Goal: Task Accomplishment & Management: Complete application form

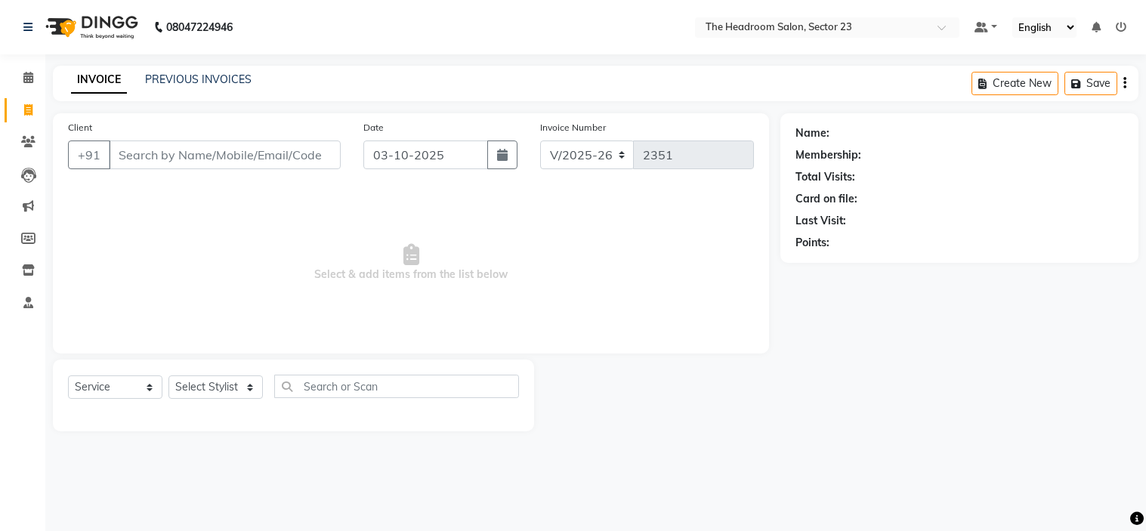
select select "6796"
select select "service"
drag, startPoint x: 0, startPoint y: 0, endPoint x: 223, endPoint y: 388, distance: 447.2
click at [223, 388] on select "Select Stylist [PERSON_NAME] [PERSON_NAME] [PERSON_NAME] Manager [PERSON_NAME] …" at bounding box center [216, 387] width 94 height 23
select select "53420"
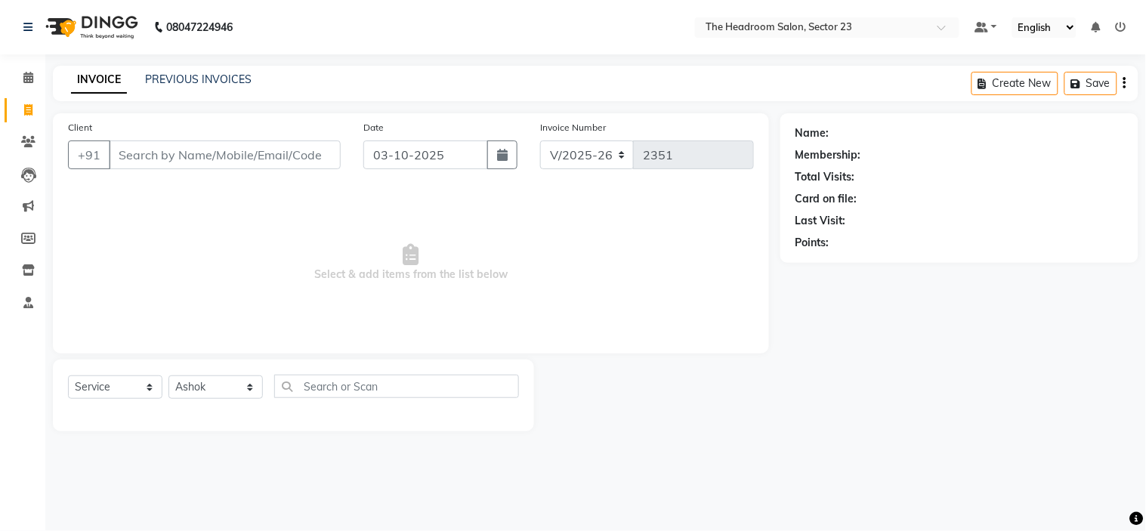
click at [169, 376] on select "Select Stylist [PERSON_NAME] [PERSON_NAME] [PERSON_NAME] Manager [PERSON_NAME] …" at bounding box center [216, 387] width 94 height 23
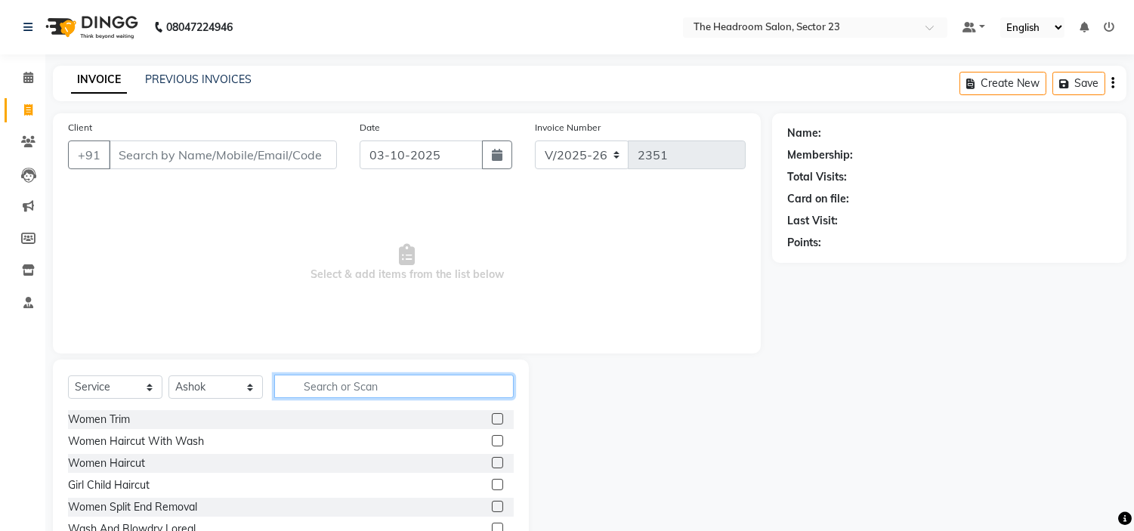
click at [326, 384] on input "text" at bounding box center [394, 386] width 240 height 23
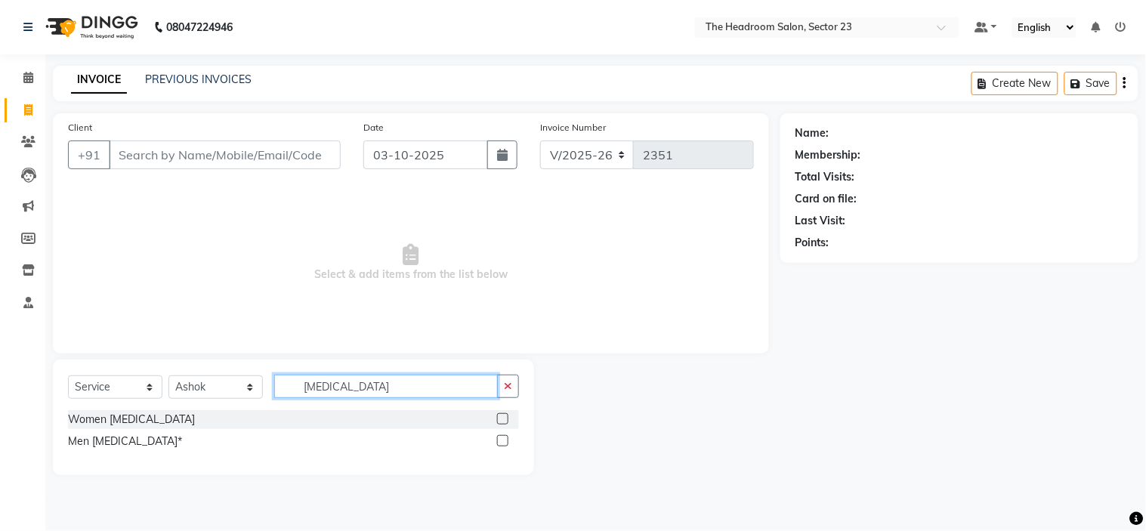
type input "[MEDICAL_DATA]"
click at [503, 419] on label at bounding box center [502, 418] width 11 height 11
click at [503, 419] on input "checkbox" at bounding box center [502, 420] width 10 height 10
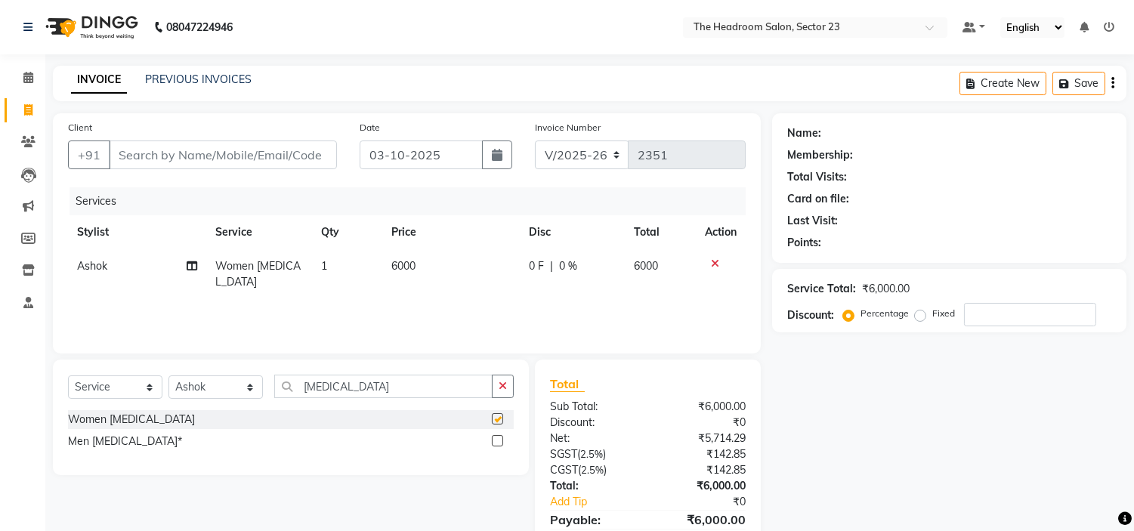
checkbox input "false"
click at [185, 146] on input "Client" at bounding box center [223, 155] width 228 height 29
type input "8"
type input "0"
type input "8527197555"
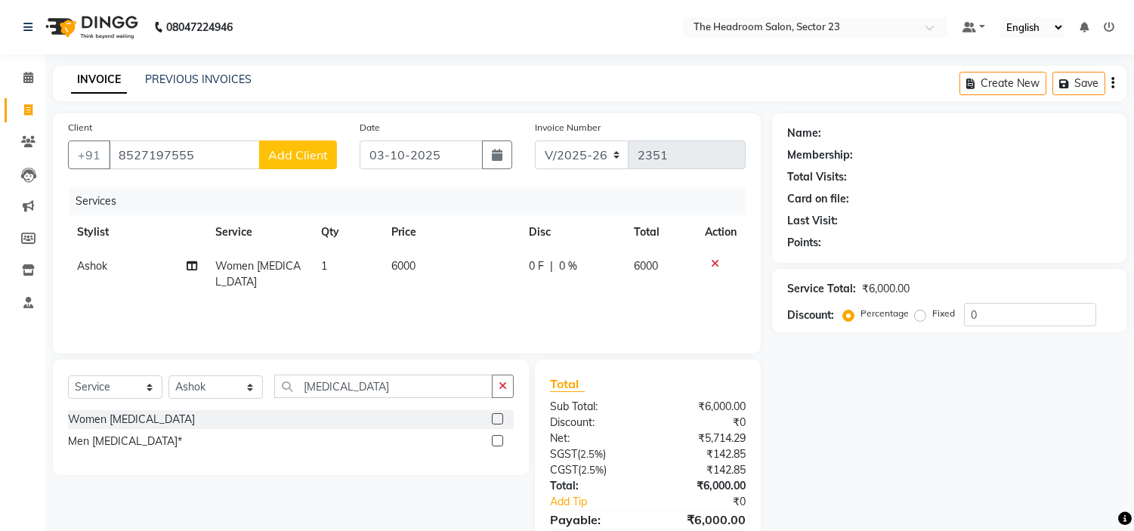
click at [321, 159] on span "Add Client" at bounding box center [298, 154] width 60 height 15
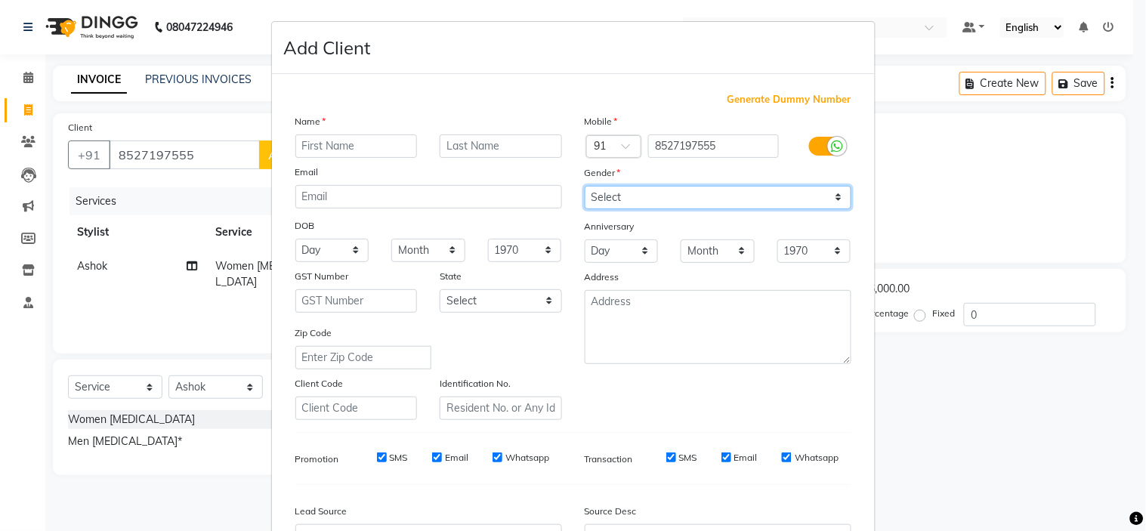
click at [632, 199] on select "Select [DEMOGRAPHIC_DATA] [DEMOGRAPHIC_DATA] Other Prefer Not To Say" at bounding box center [718, 197] width 267 height 23
select select "[DEMOGRAPHIC_DATA]"
click at [585, 186] on select "Select [DEMOGRAPHIC_DATA] [DEMOGRAPHIC_DATA] Other Prefer Not To Say" at bounding box center [718, 197] width 267 height 23
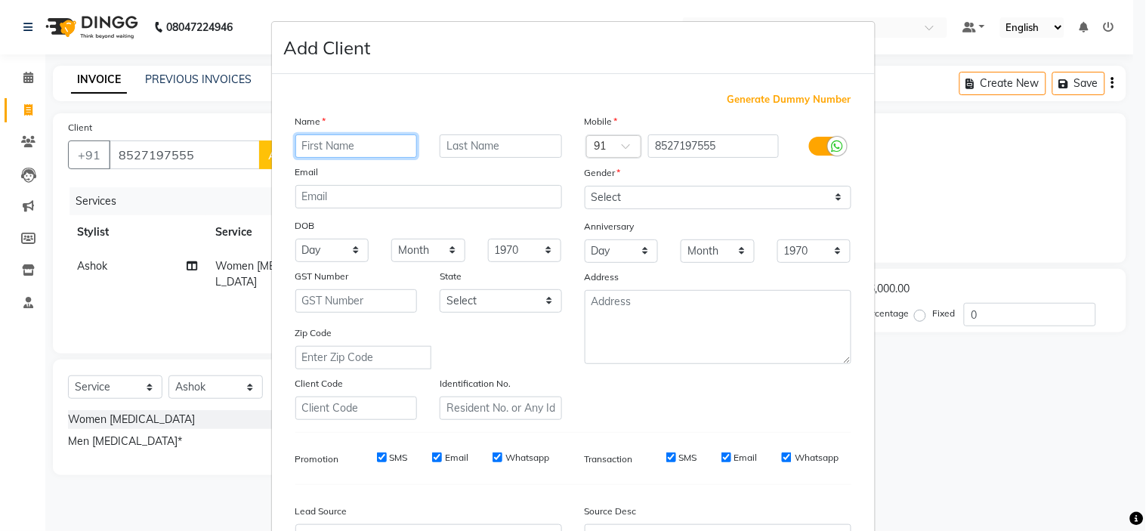
click at [323, 145] on input "text" at bounding box center [356, 146] width 122 height 23
type input "[PERSON_NAME]"
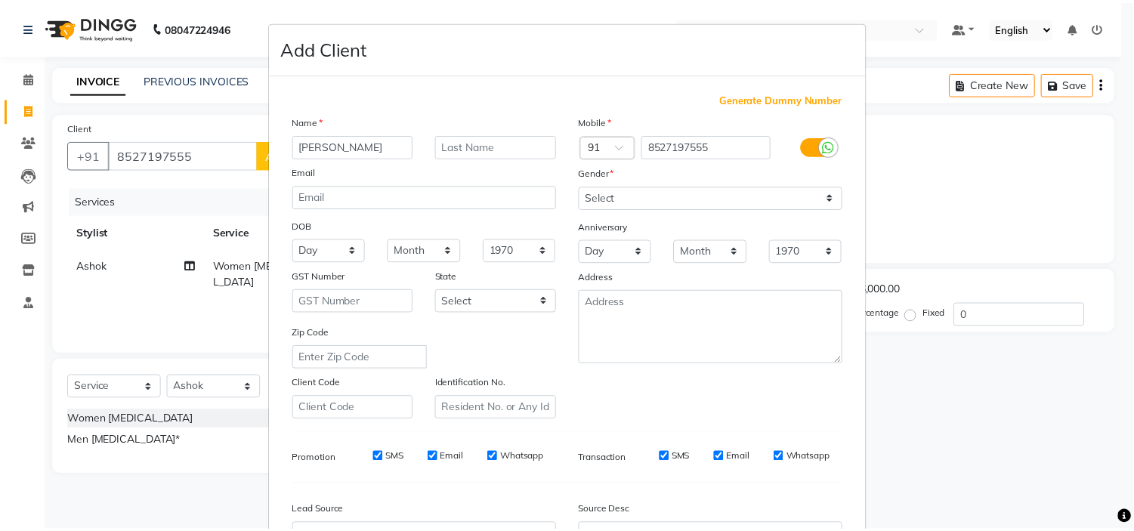
scroll to position [167, 0]
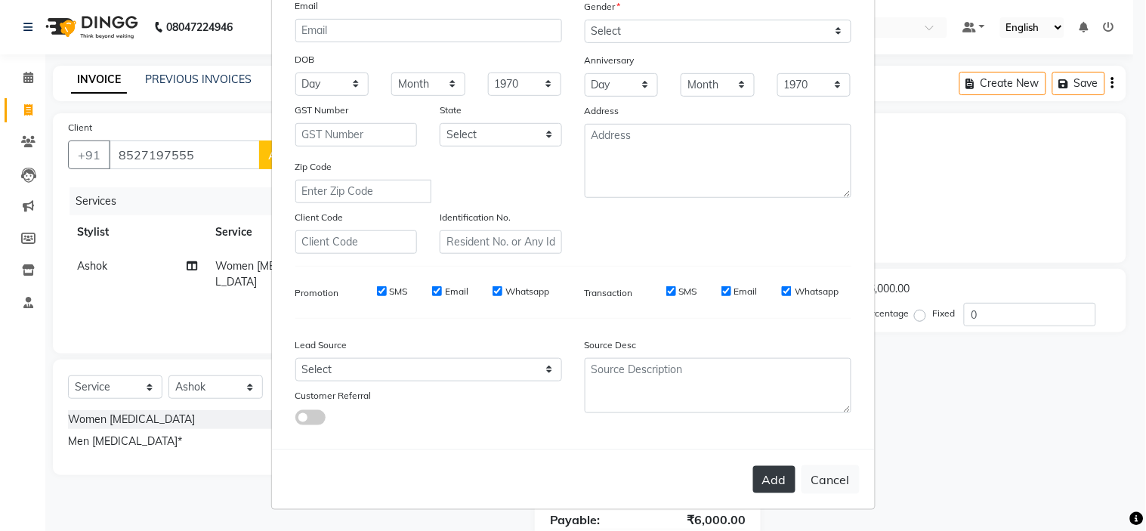
click at [778, 473] on button "Add" at bounding box center [774, 479] width 42 height 27
type input "85******55"
select select
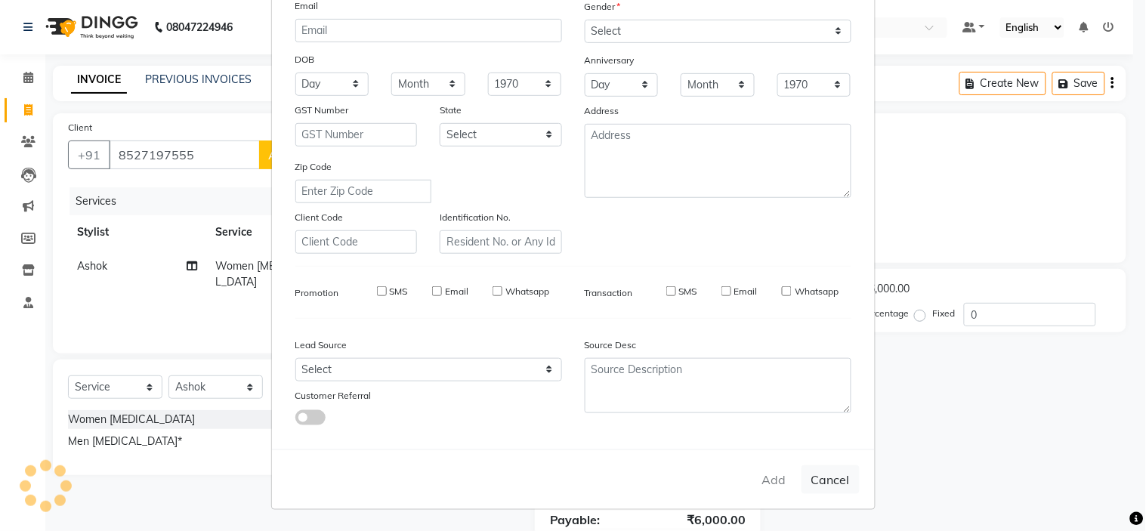
select select
checkbox input "false"
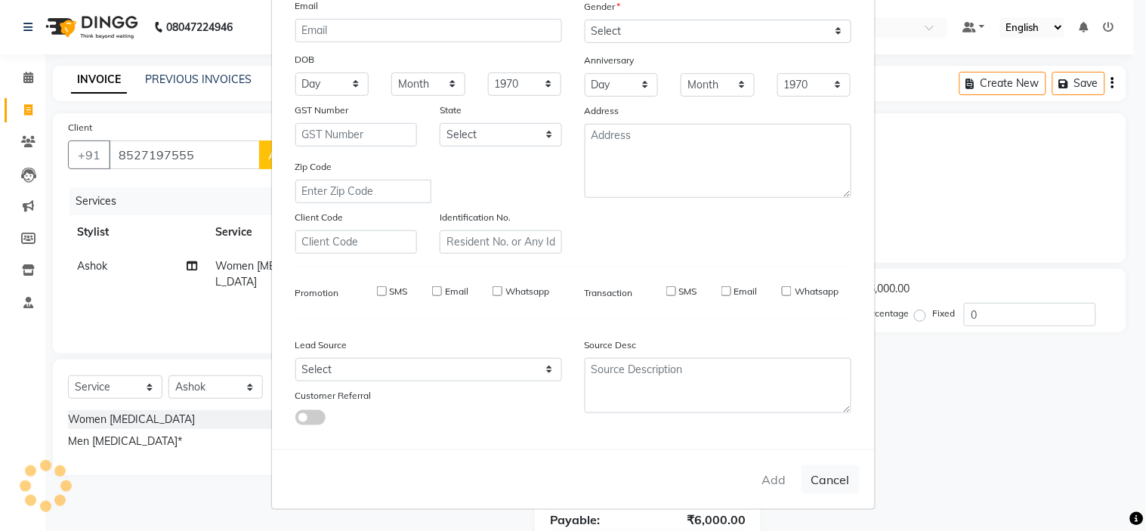
checkbox input "false"
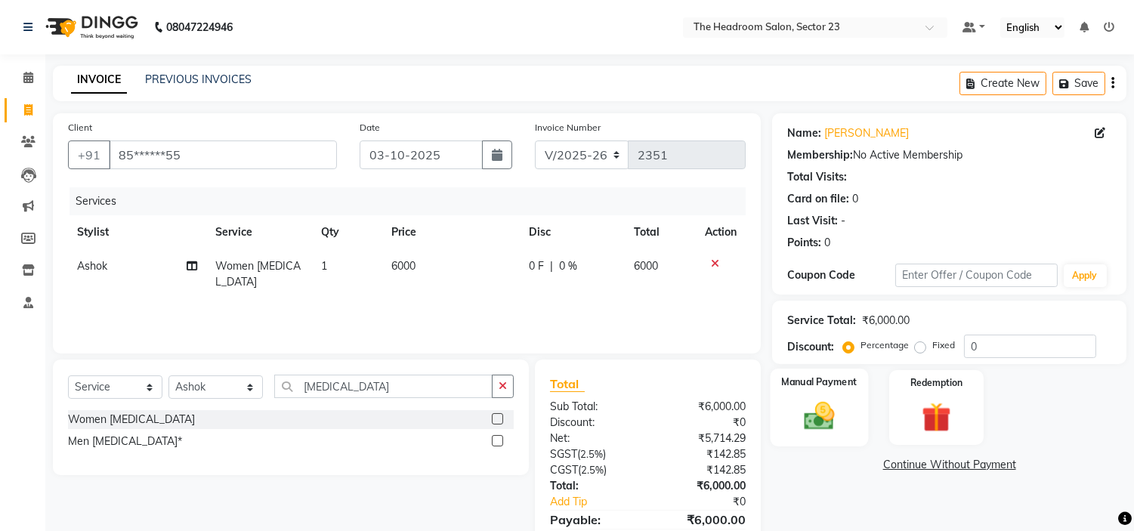
click at [821, 431] on img at bounding box center [820, 417] width 50 height 36
click at [926, 468] on span "CASH" at bounding box center [927, 465] width 32 height 17
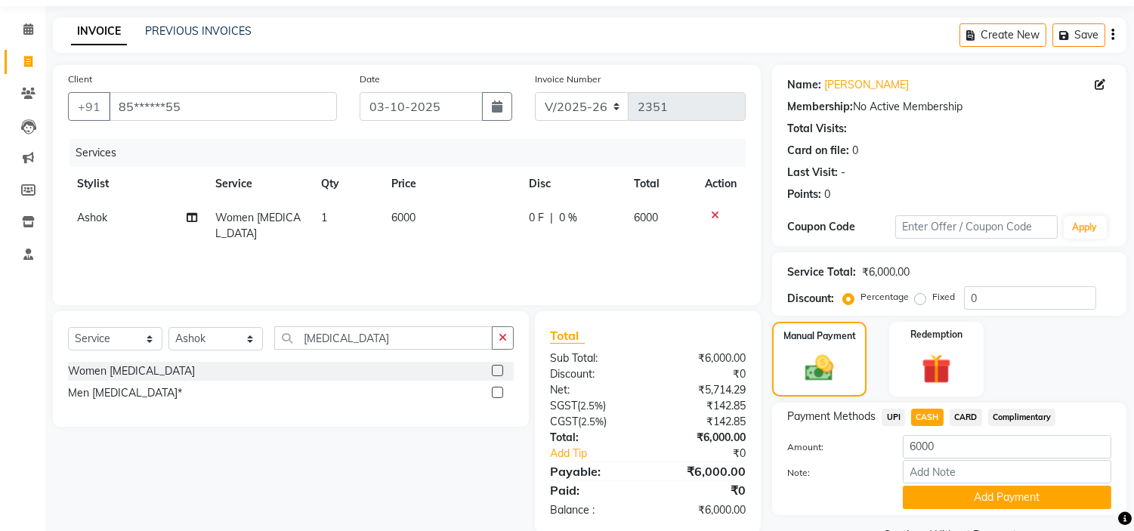
scroll to position [85, 0]
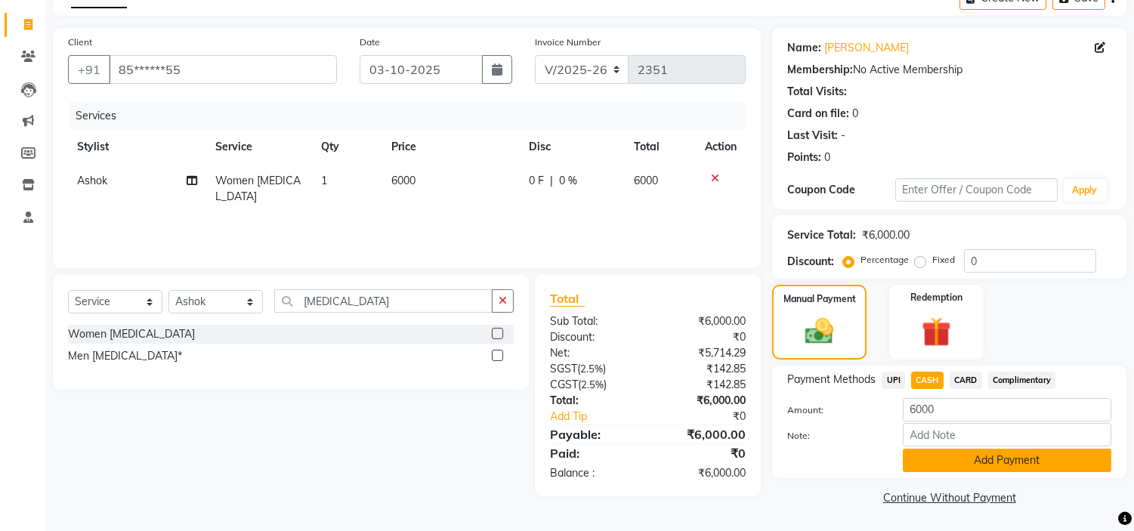
click at [1052, 454] on button "Add Payment" at bounding box center [1007, 460] width 209 height 23
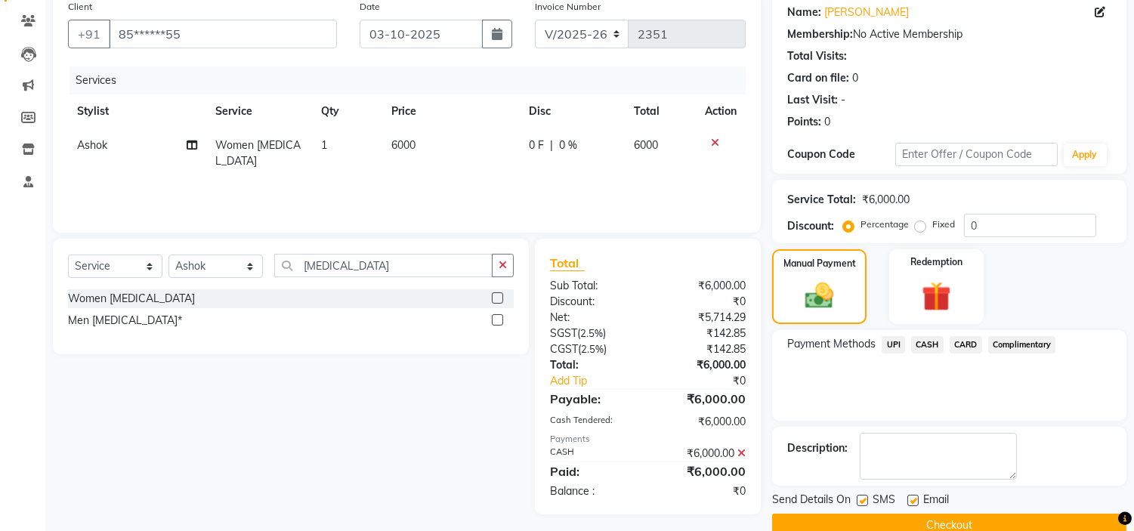
scroll to position [148, 0]
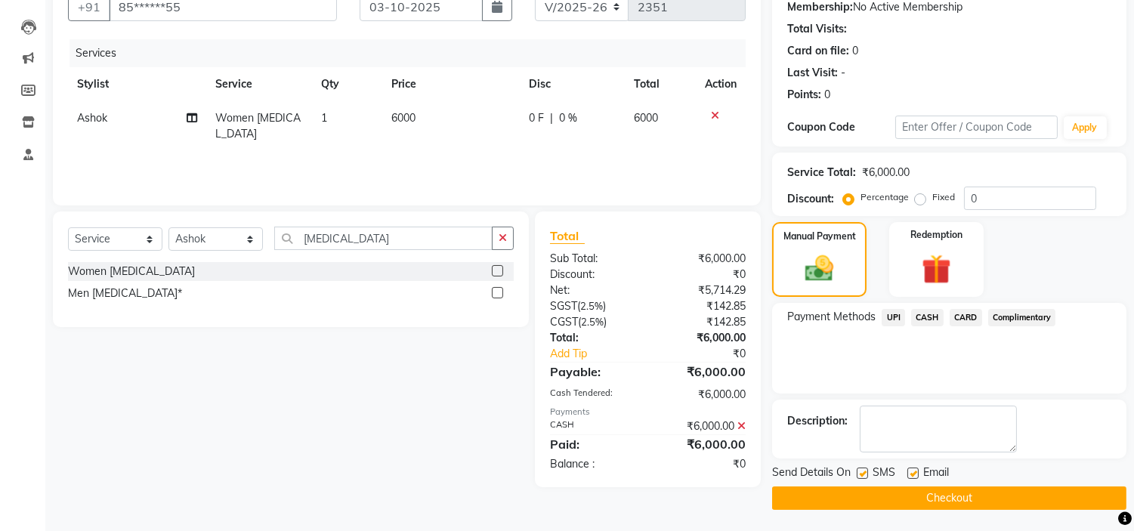
click at [1044, 491] on button "Checkout" at bounding box center [949, 498] width 354 height 23
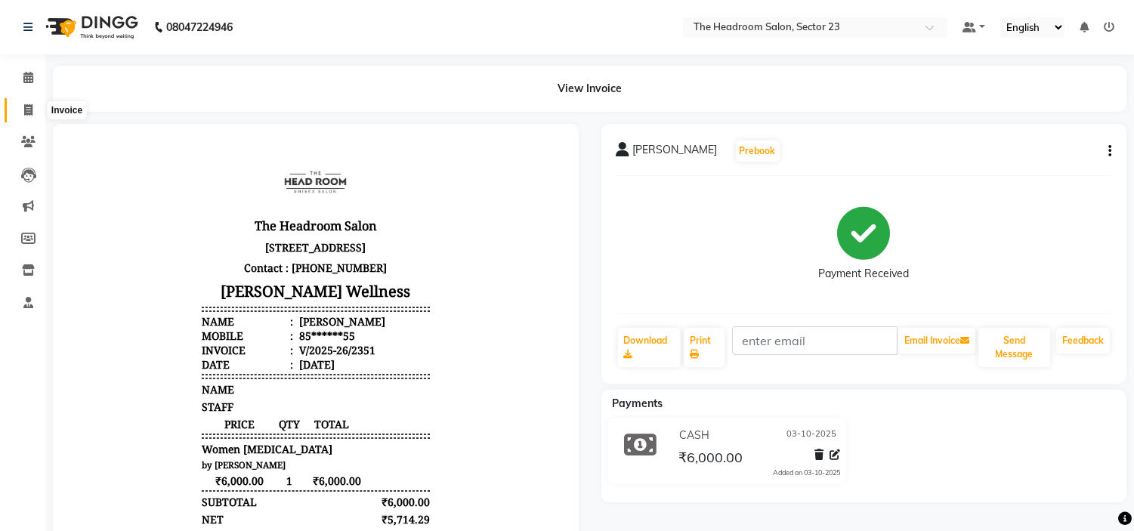
click at [28, 110] on icon at bounding box center [28, 109] width 8 height 11
select select "service"
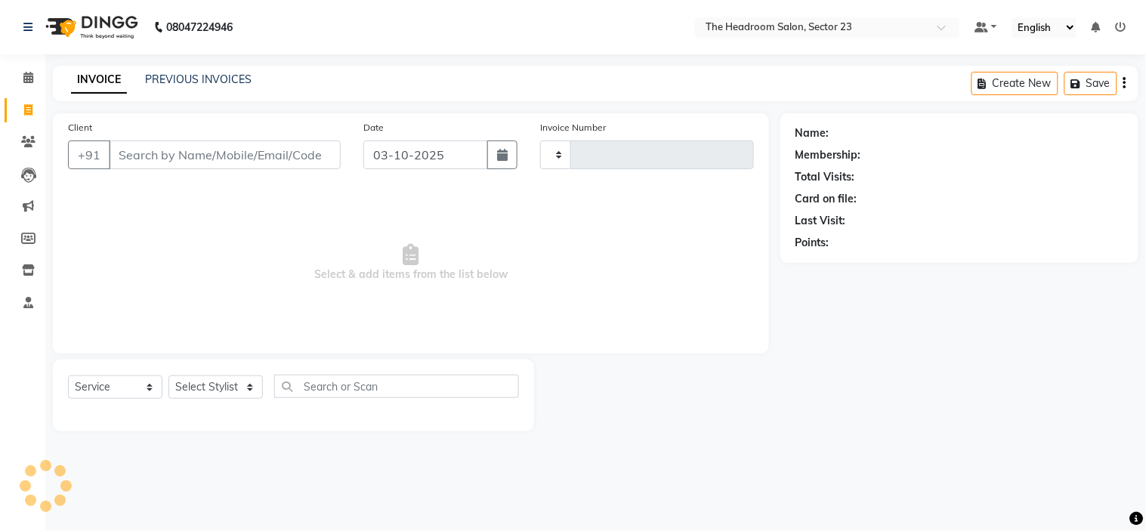
type input "2352"
select select "6796"
click at [196, 74] on link "PREVIOUS INVOICES" at bounding box center [198, 80] width 107 height 14
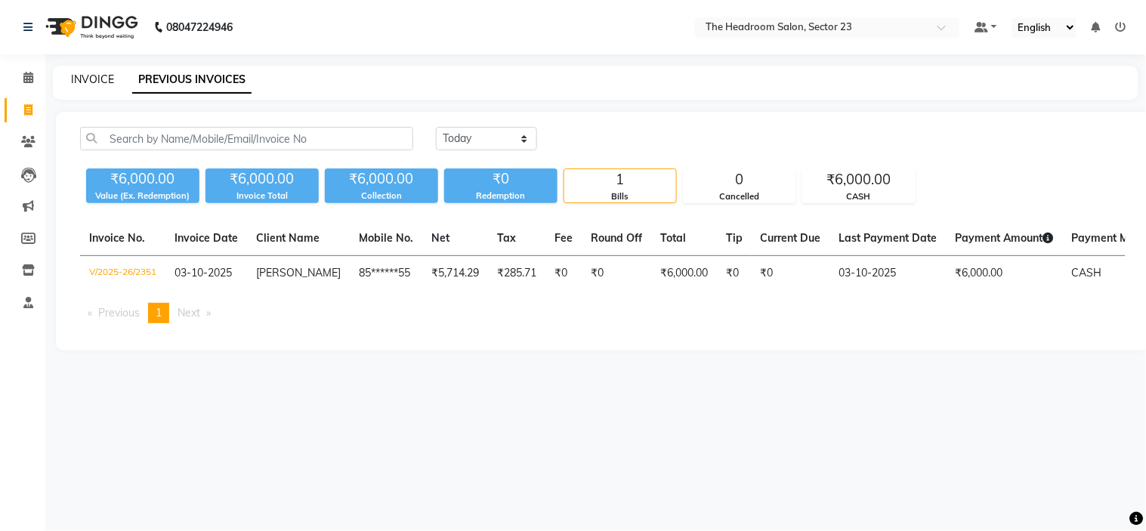
click at [89, 74] on link "INVOICE" at bounding box center [92, 80] width 43 height 14
select select "service"
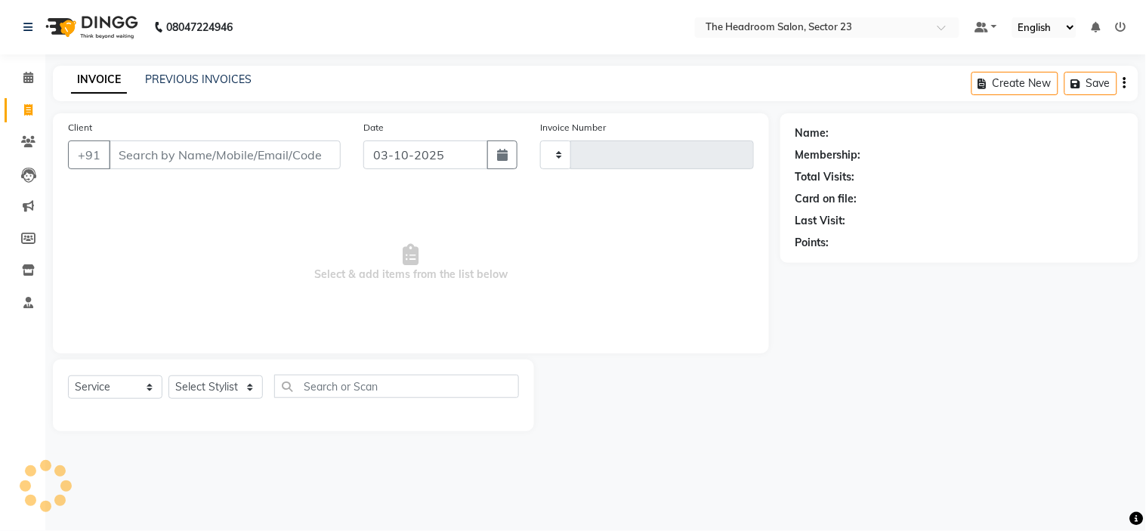
type input "2352"
select select "6796"
click at [198, 167] on input "Client" at bounding box center [225, 155] width 232 height 29
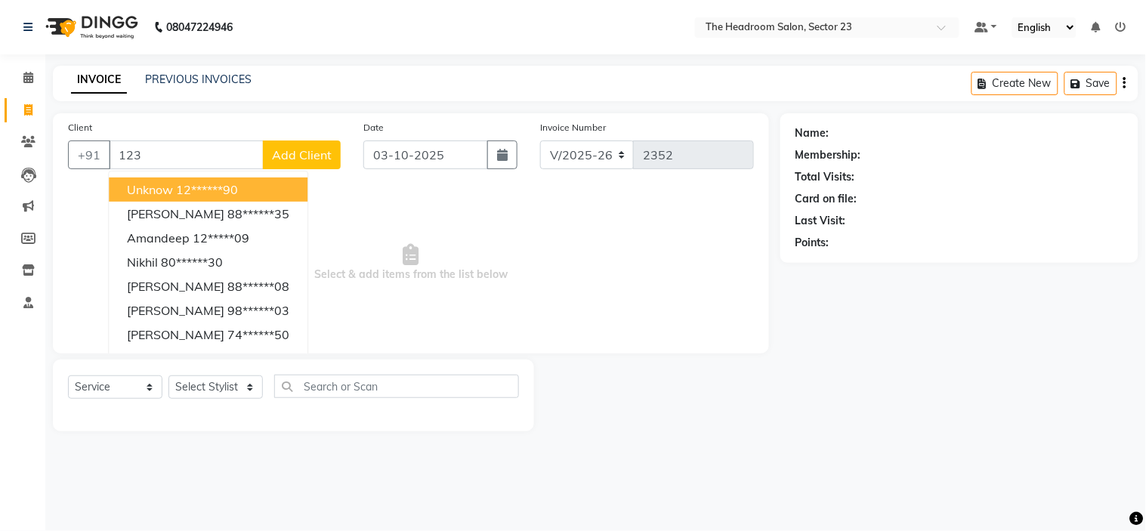
click at [209, 190] on ngb-highlight "12******90" at bounding box center [207, 189] width 62 height 15
type input "12******90"
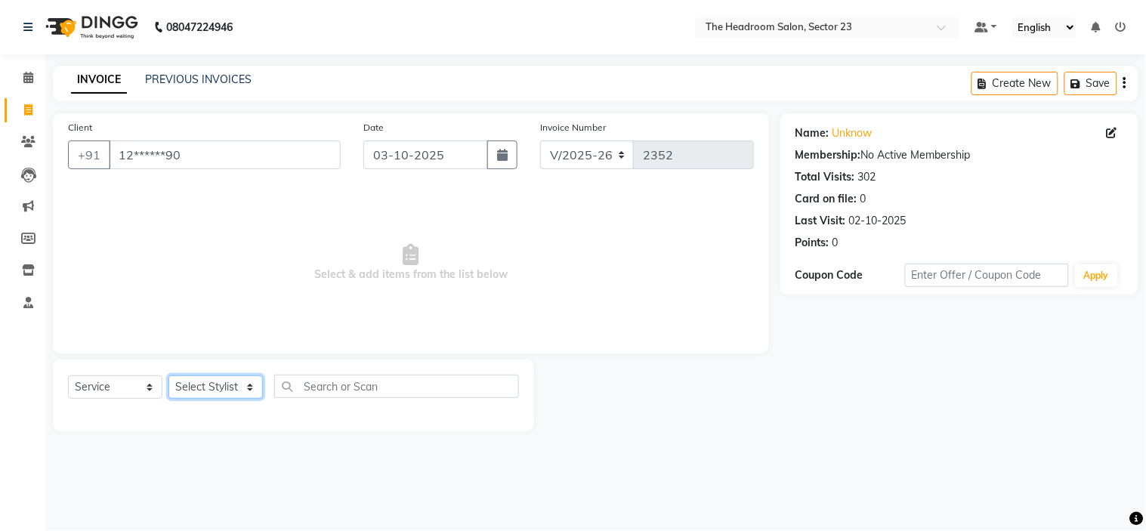
click at [206, 394] on select "Select Stylist [PERSON_NAME] [PERSON_NAME] [PERSON_NAME] Manager [PERSON_NAME] …" at bounding box center [216, 387] width 94 height 23
select select "53422"
click at [169, 376] on select "Select Stylist [PERSON_NAME] [PERSON_NAME] [PERSON_NAME] Manager [PERSON_NAME] …" at bounding box center [216, 387] width 94 height 23
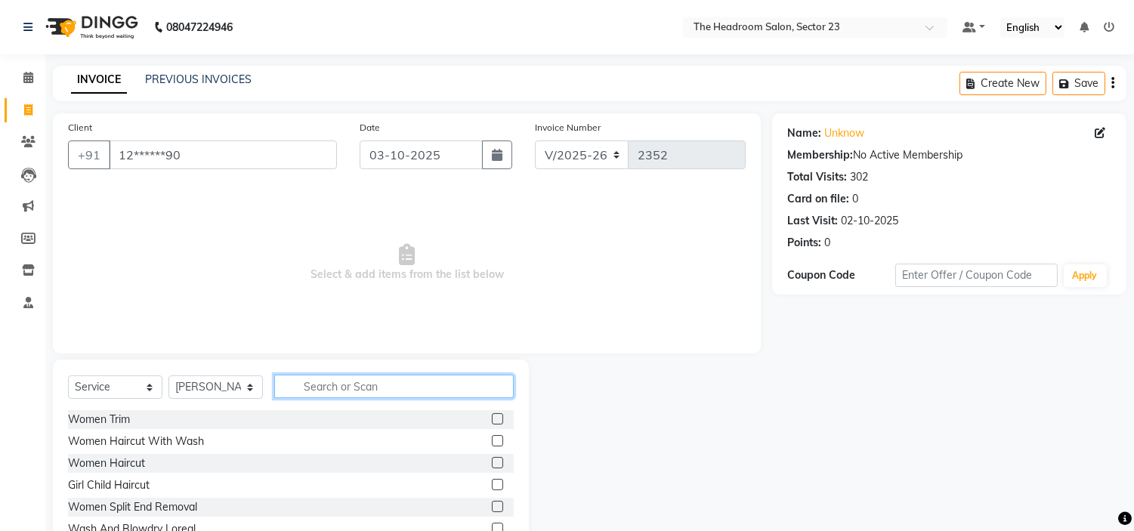
click at [338, 388] on input "text" at bounding box center [394, 386] width 240 height 23
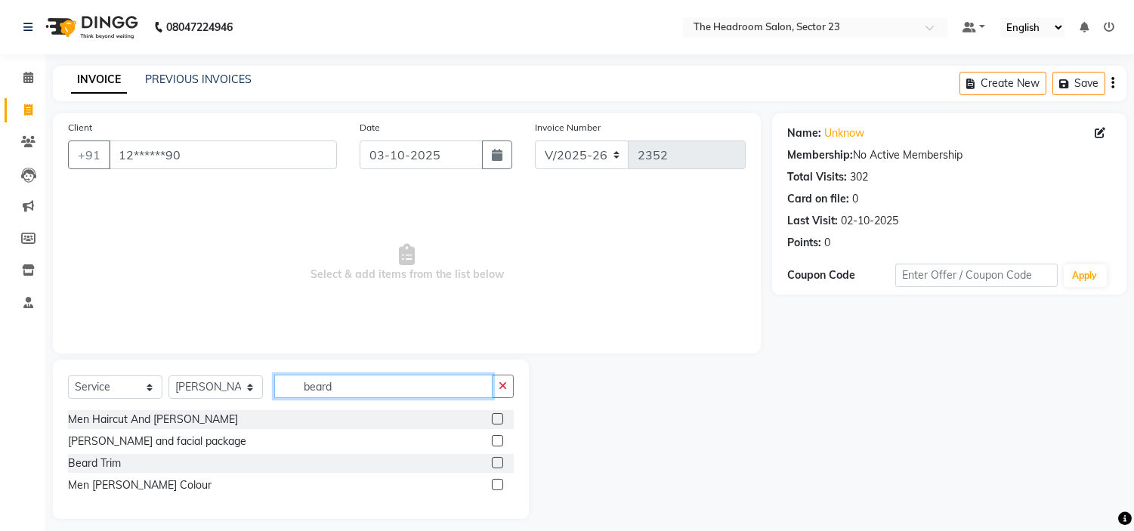
type input "beard"
click at [496, 462] on label at bounding box center [497, 462] width 11 height 11
click at [496, 462] on input "checkbox" at bounding box center [497, 464] width 10 height 10
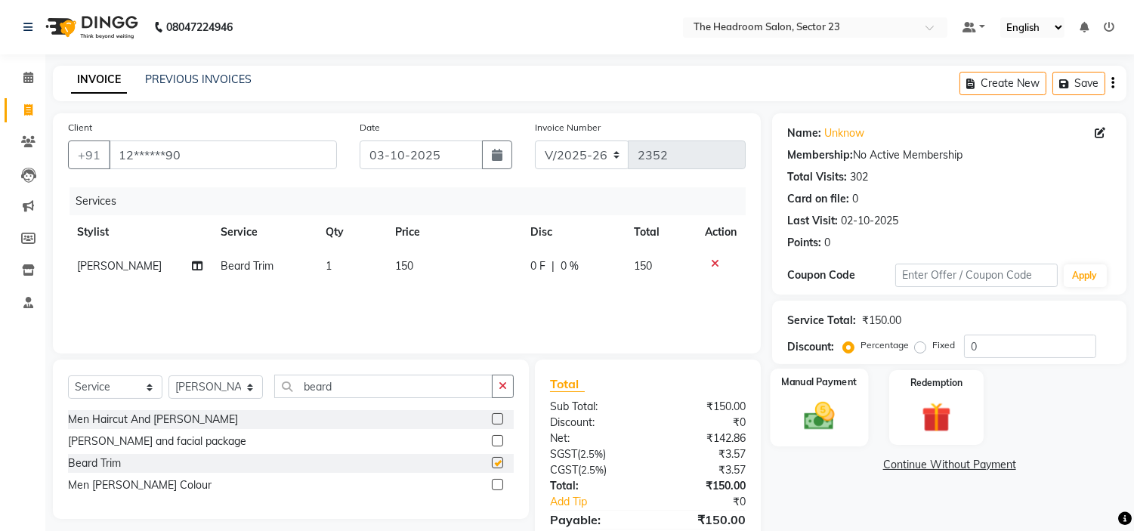
checkbox input "false"
click at [820, 434] on div "Manual Payment" at bounding box center [820, 407] width 98 height 77
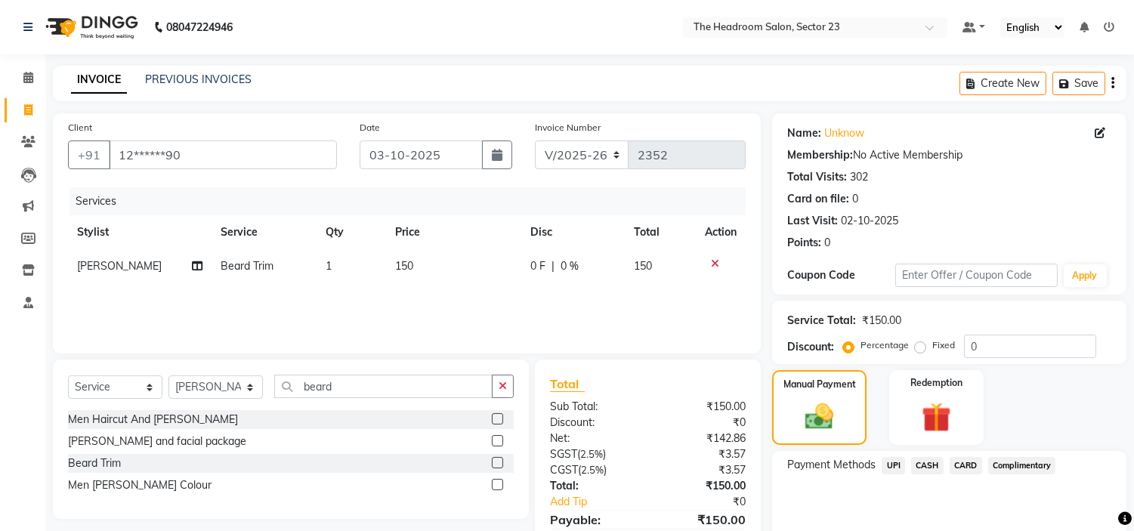
click at [886, 461] on span "UPI" at bounding box center [893, 465] width 23 height 17
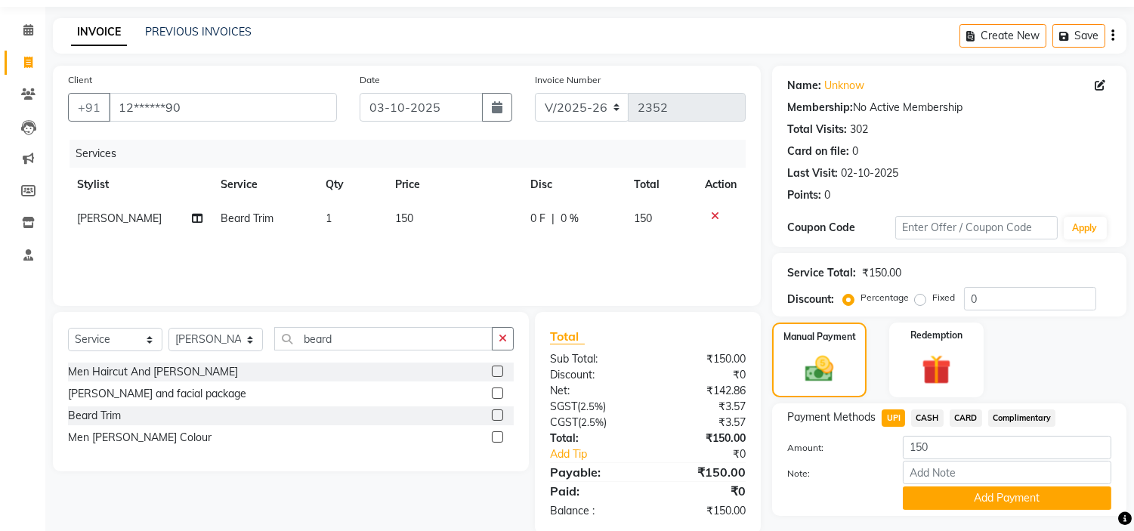
scroll to position [85, 0]
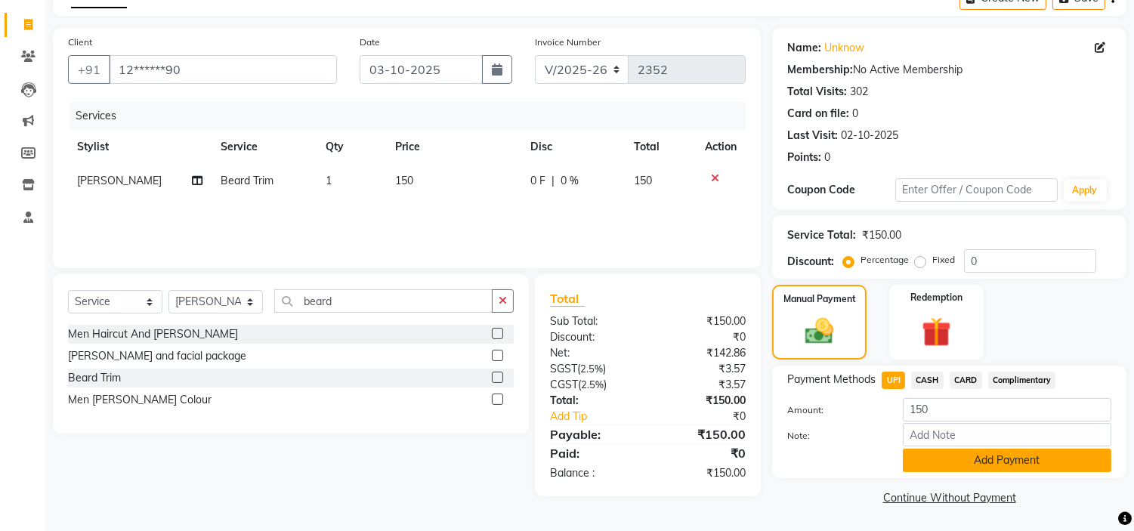
click at [996, 464] on button "Add Payment" at bounding box center [1007, 460] width 209 height 23
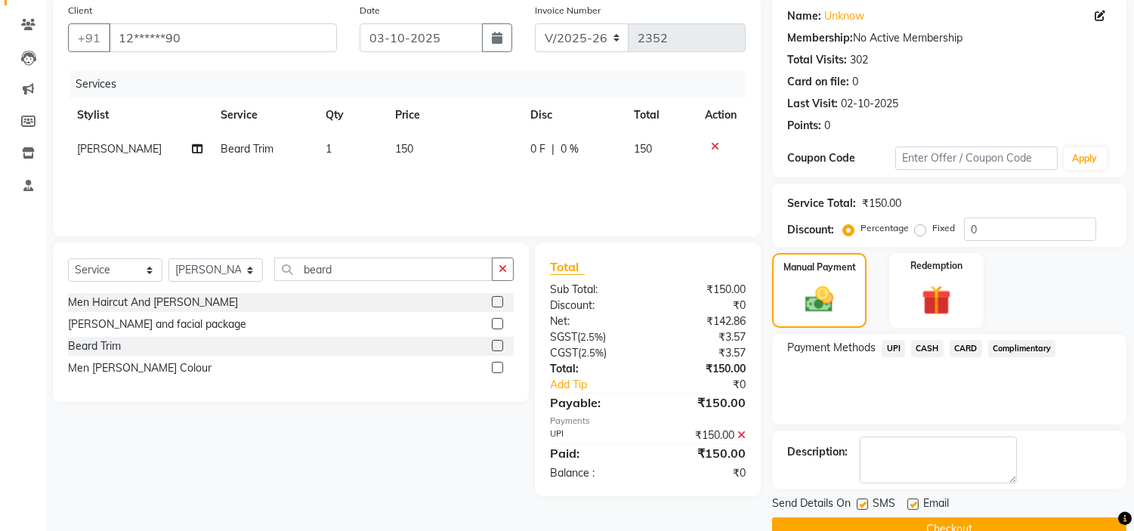
scroll to position [148, 0]
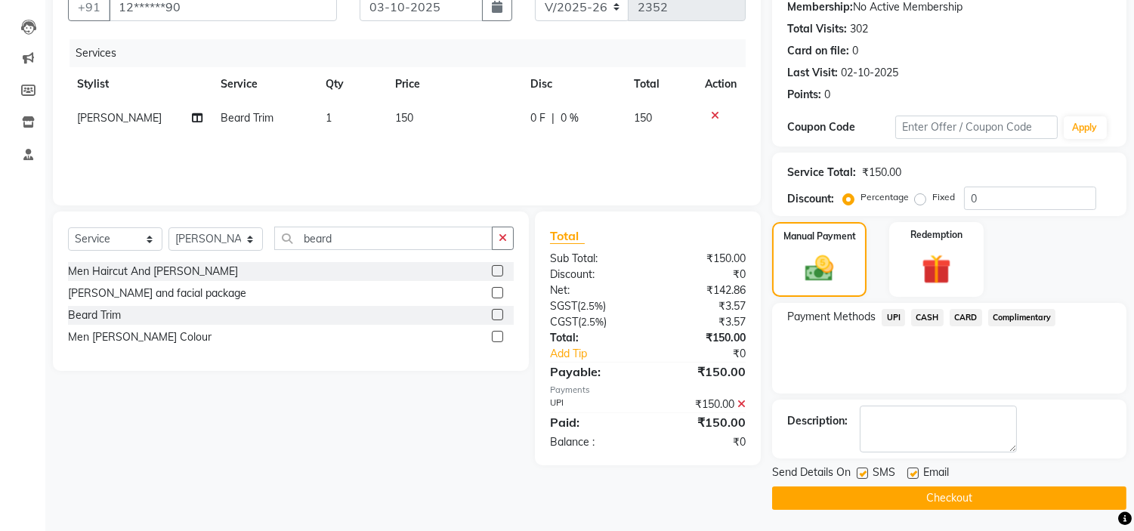
click at [966, 504] on button "Checkout" at bounding box center [949, 498] width 354 height 23
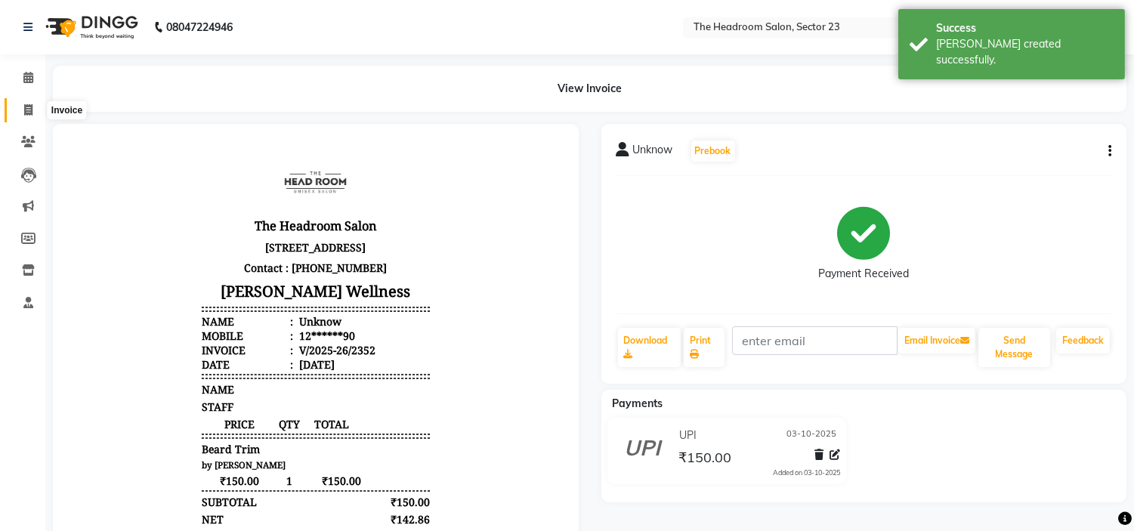
click at [26, 102] on span at bounding box center [28, 110] width 26 height 17
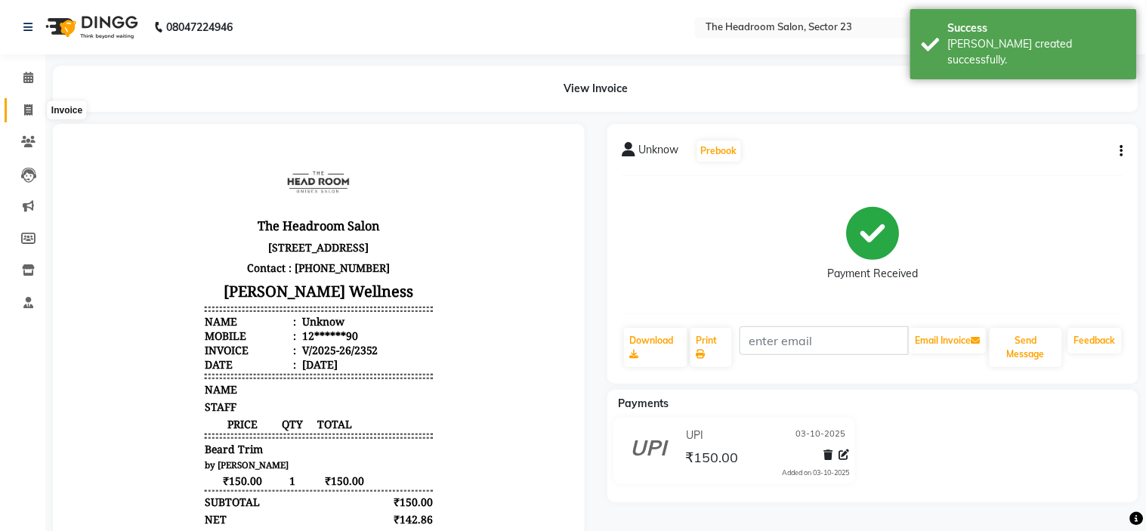
select select "6796"
select select "service"
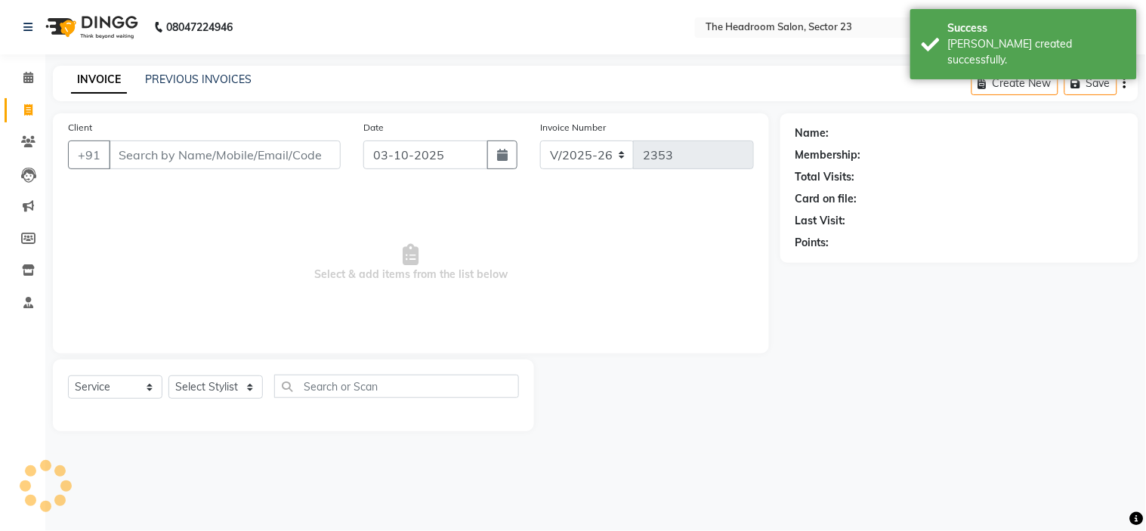
click at [169, 156] on input "Client" at bounding box center [225, 155] width 232 height 29
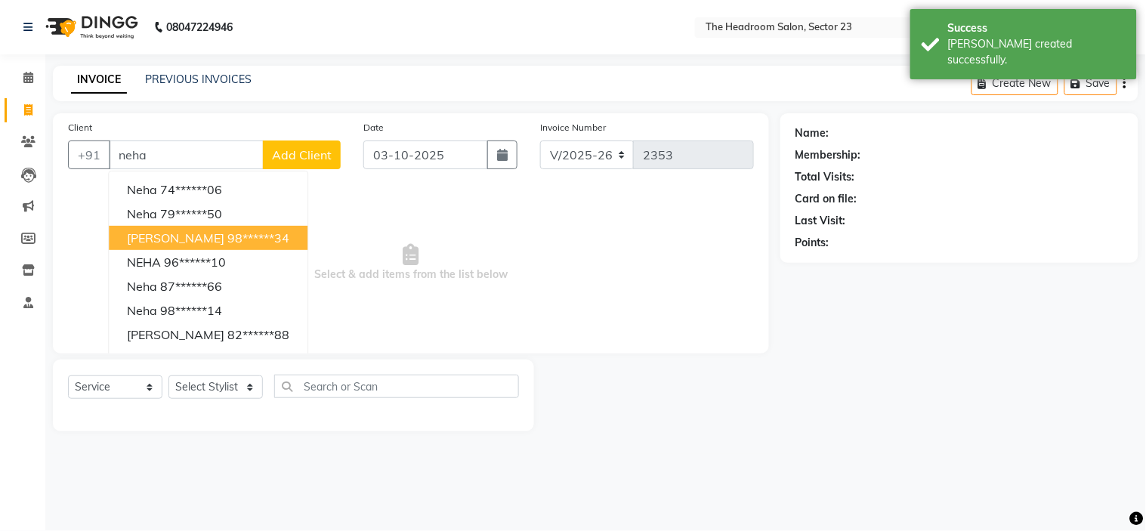
click at [190, 239] on span "[PERSON_NAME]" at bounding box center [175, 237] width 97 height 15
type input "98******34"
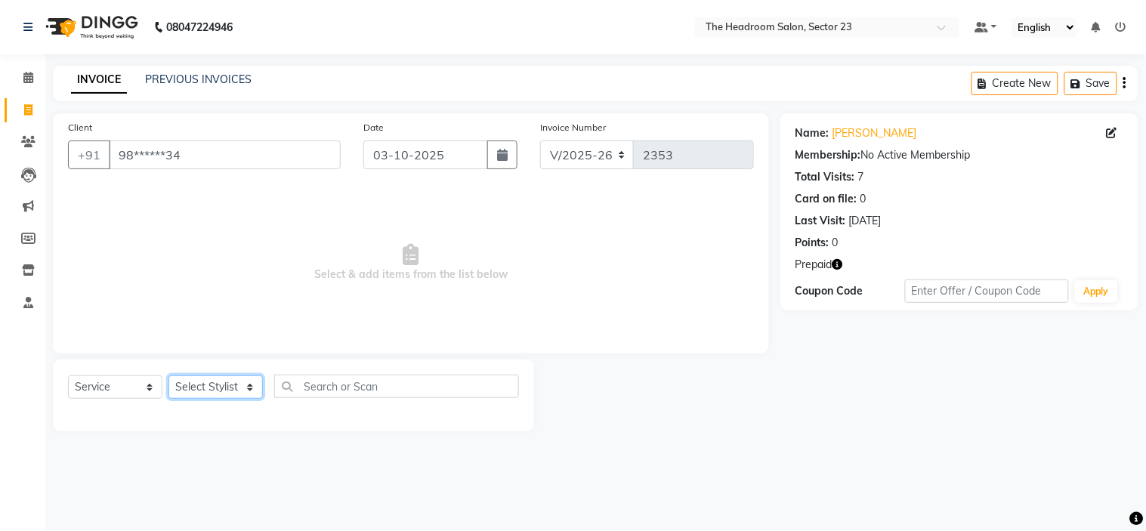
click at [210, 380] on select "Select Stylist [PERSON_NAME] [PERSON_NAME] [PERSON_NAME] Manager [PERSON_NAME] …" at bounding box center [216, 387] width 94 height 23
select select "53420"
click at [169, 376] on select "Select Stylist [PERSON_NAME] [PERSON_NAME] [PERSON_NAME] Manager [PERSON_NAME] …" at bounding box center [216, 387] width 94 height 23
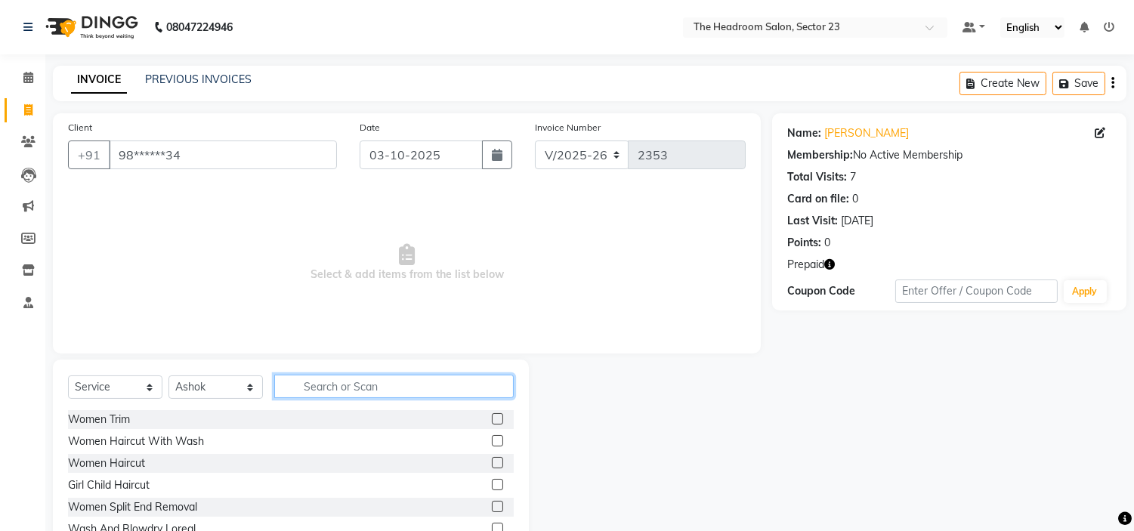
click at [367, 393] on input "text" at bounding box center [394, 386] width 240 height 23
type input "ino"
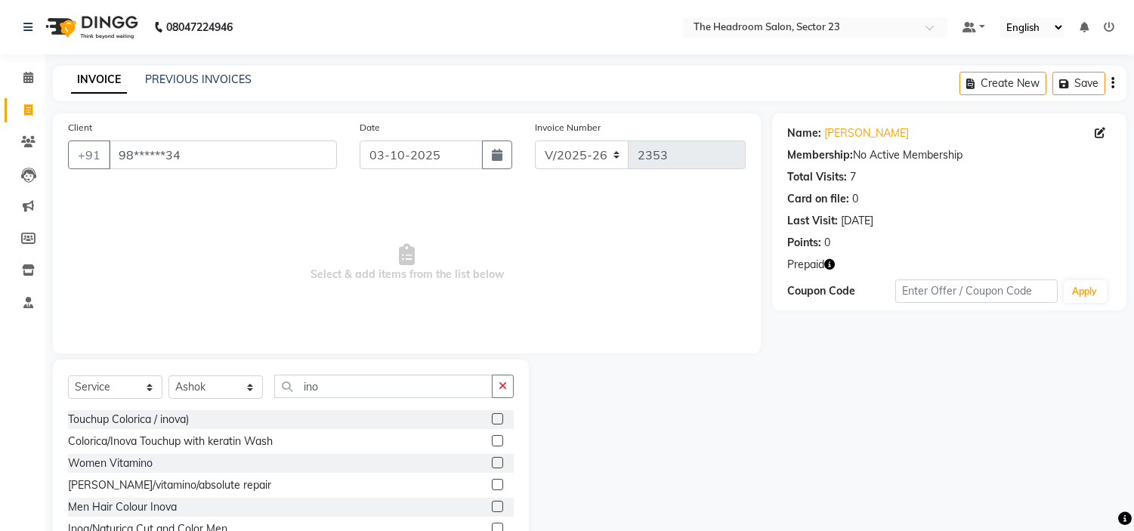
click at [499, 417] on label at bounding box center [497, 418] width 11 height 11
click at [499, 417] on input "checkbox" at bounding box center [497, 420] width 10 height 10
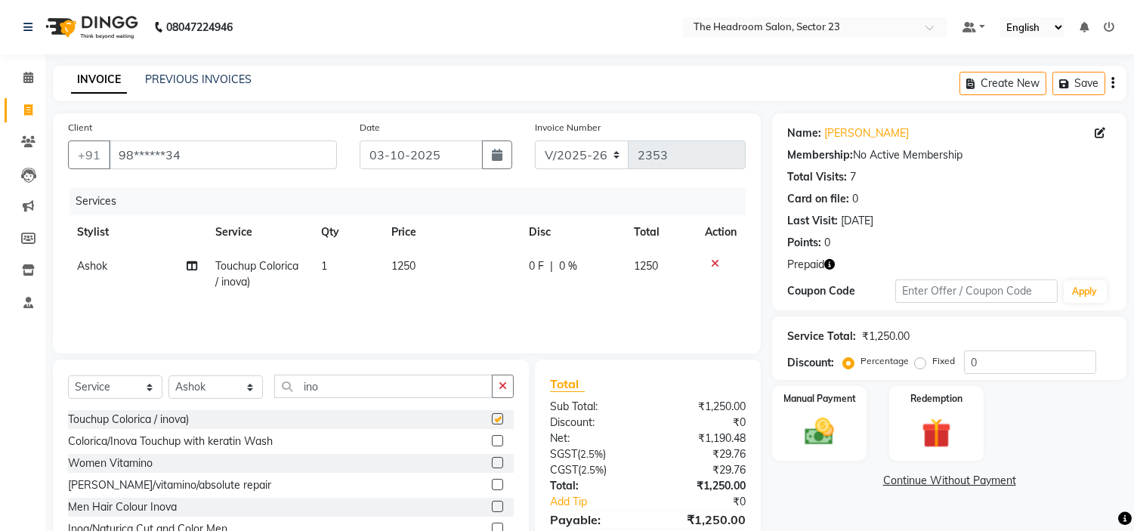
checkbox input "false"
click at [221, 389] on select "Select Stylist [PERSON_NAME] [PERSON_NAME] [PERSON_NAME] Manager [PERSON_NAME] …" at bounding box center [216, 387] width 94 height 23
select select "53424"
click at [169, 376] on select "Select Stylist [PERSON_NAME] [PERSON_NAME] [PERSON_NAME] Manager [PERSON_NAME] …" at bounding box center [216, 387] width 94 height 23
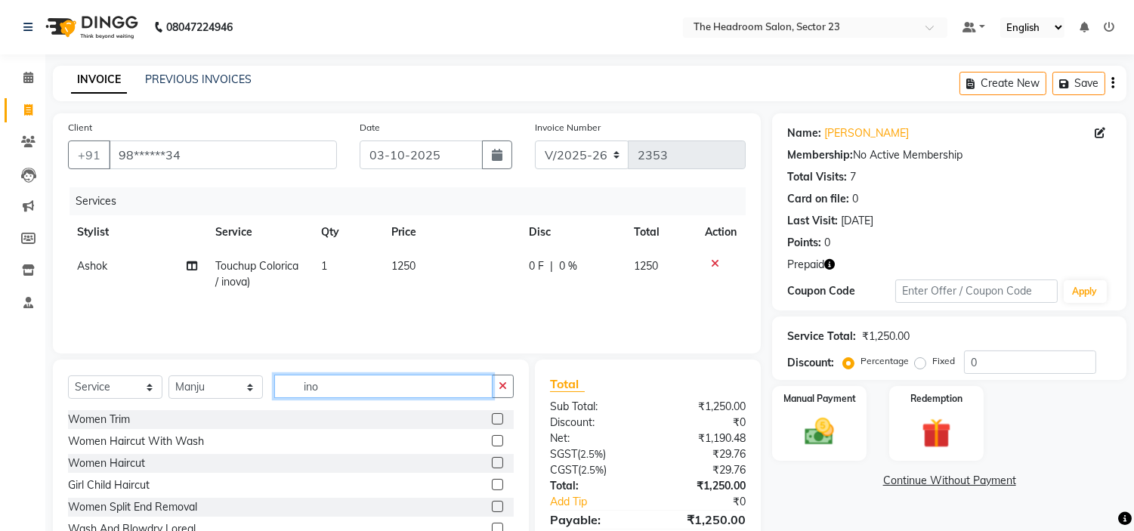
click at [345, 376] on input "ino" at bounding box center [383, 386] width 218 height 23
type input "i"
type input "full ar"
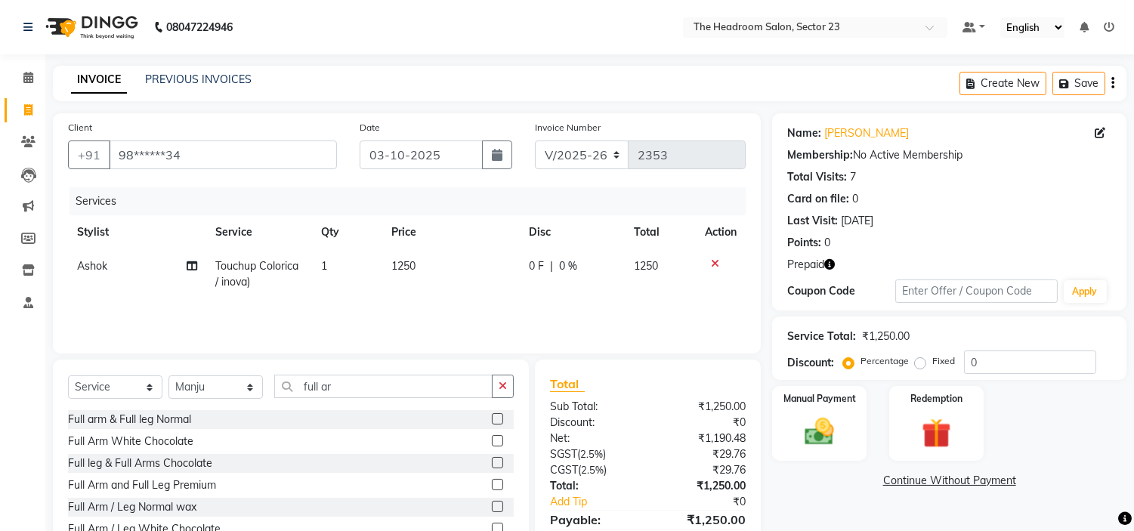
click at [492, 485] on label at bounding box center [497, 484] width 11 height 11
click at [492, 485] on input "checkbox" at bounding box center [497, 486] width 10 height 10
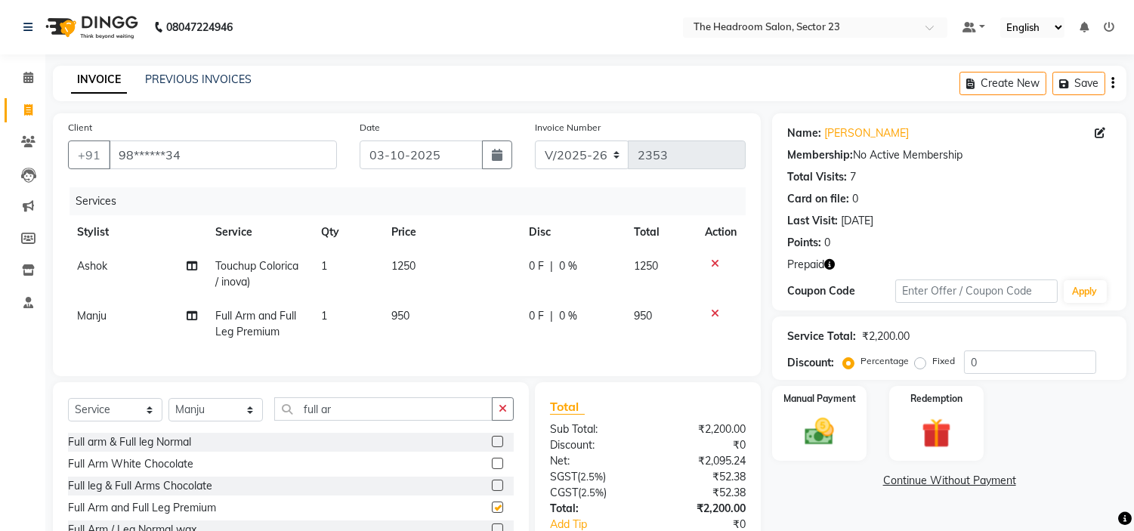
checkbox input "false"
click at [358, 421] on input "full ar" at bounding box center [383, 408] width 218 height 23
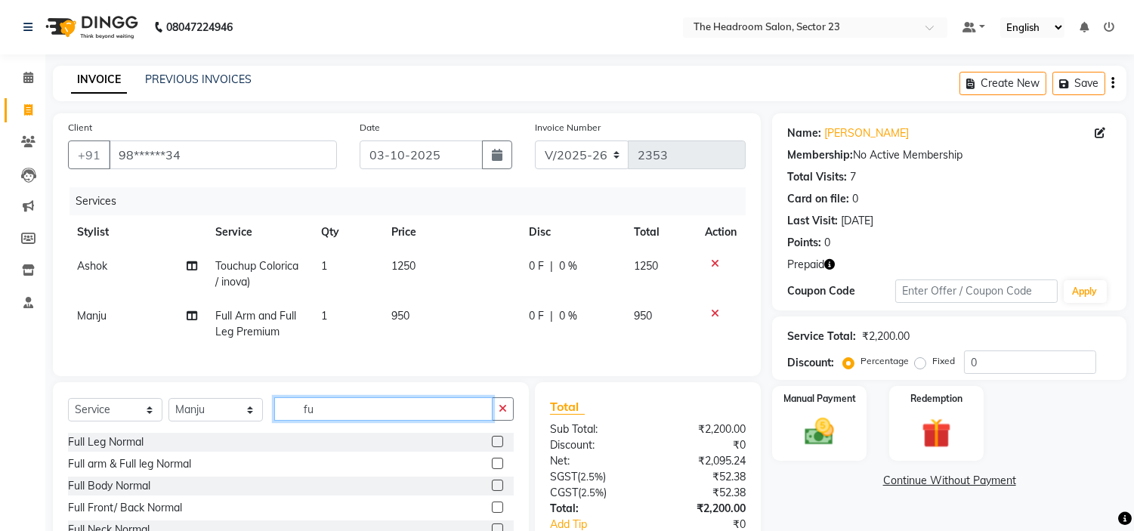
type input "f"
type input "ey"
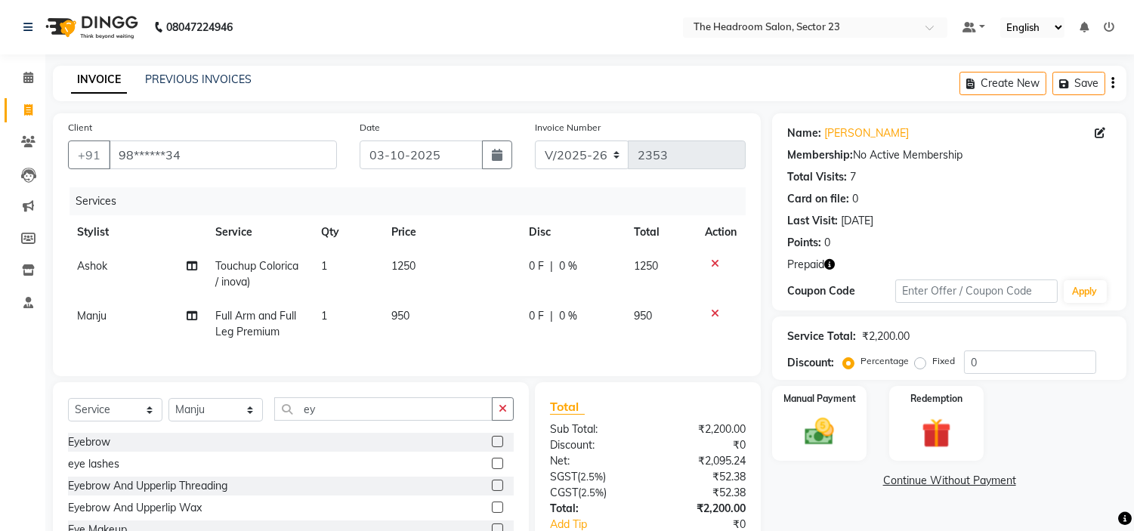
click at [492, 513] on label at bounding box center [497, 507] width 11 height 11
click at [492, 513] on input "checkbox" at bounding box center [497, 508] width 10 height 10
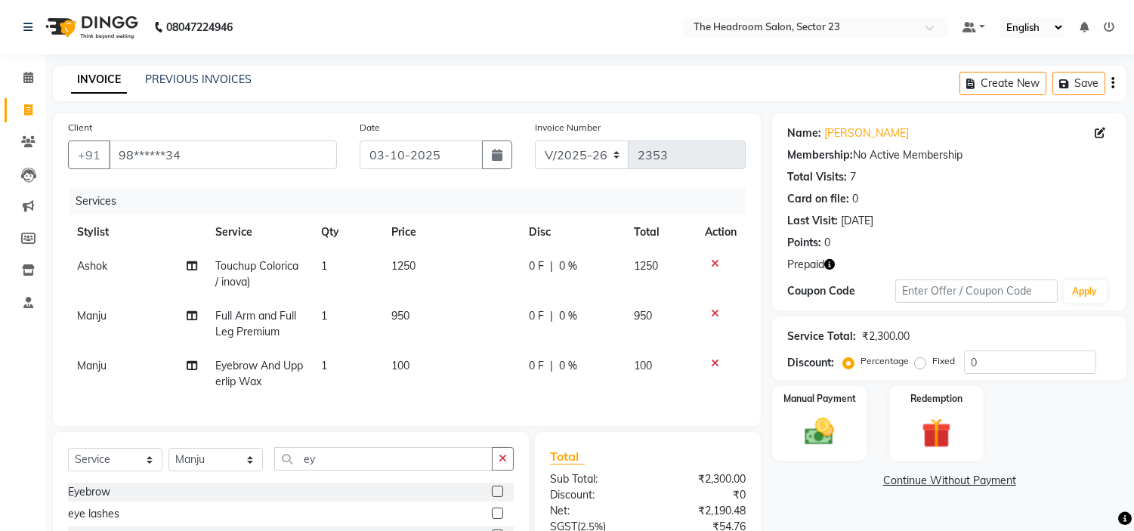
checkbox input "false"
click at [346, 462] on input "ey" at bounding box center [383, 458] width 218 height 23
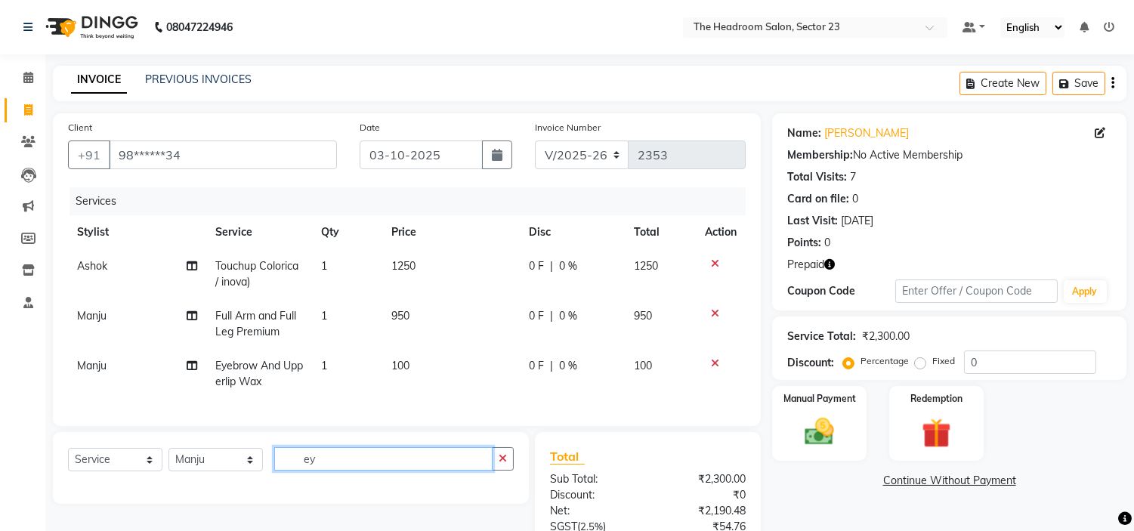
type input "e"
type input "chin"
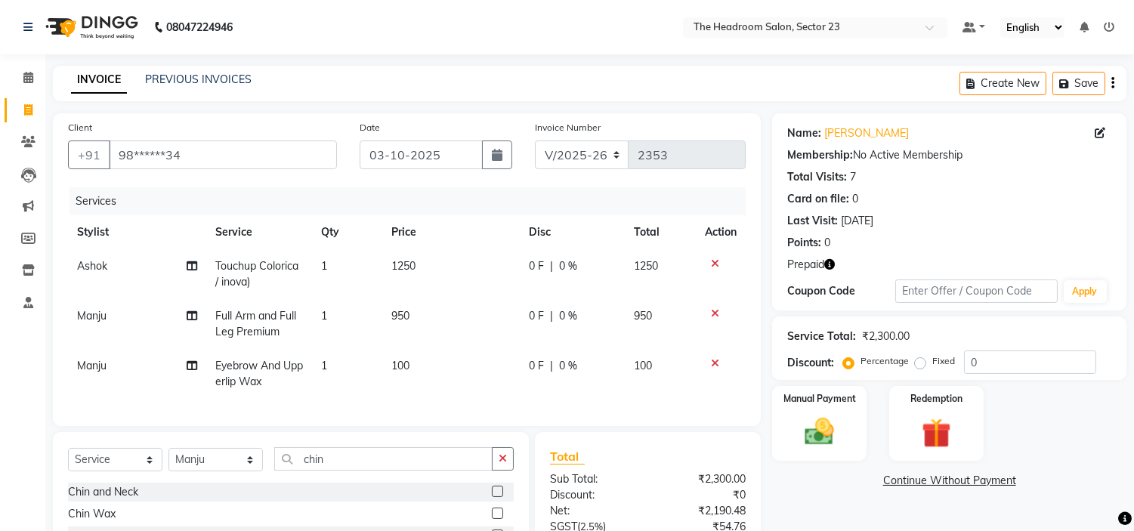
click at [500, 519] on label at bounding box center [497, 513] width 11 height 11
click at [500, 519] on input "checkbox" at bounding box center [497, 514] width 10 height 10
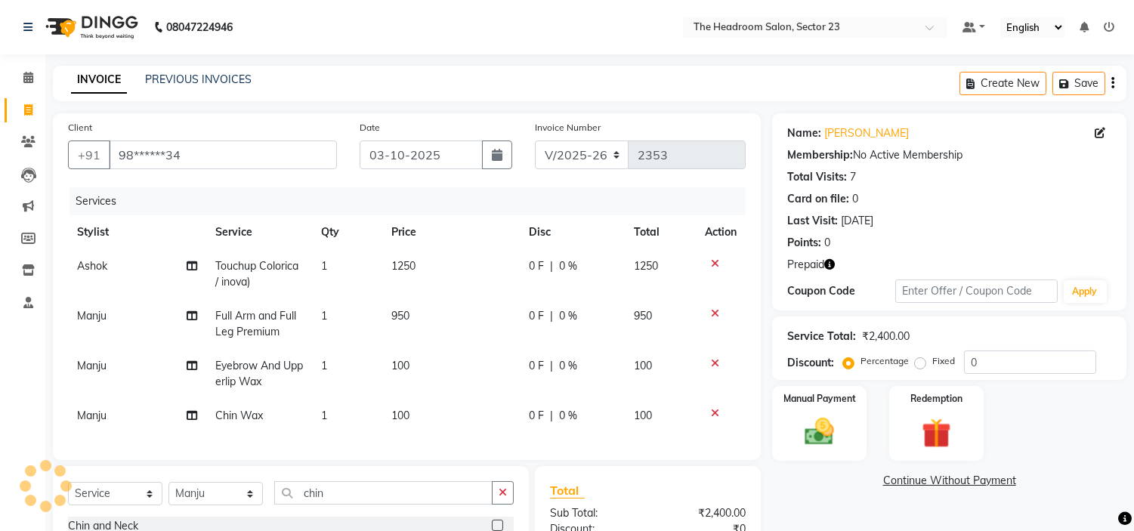
checkbox input "false"
click at [830, 267] on icon "button" at bounding box center [829, 264] width 11 height 11
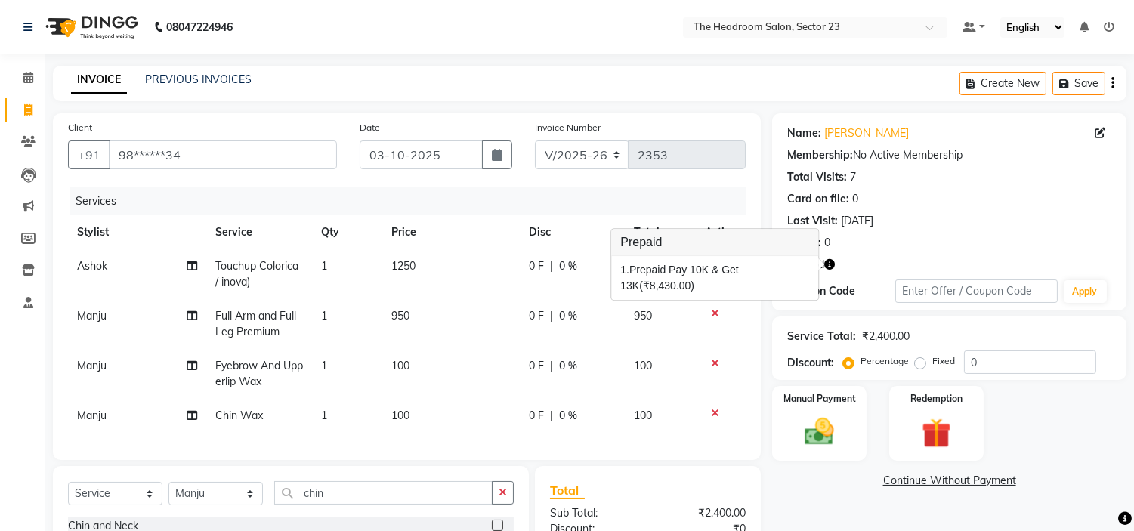
click at [713, 361] on icon at bounding box center [715, 363] width 8 height 11
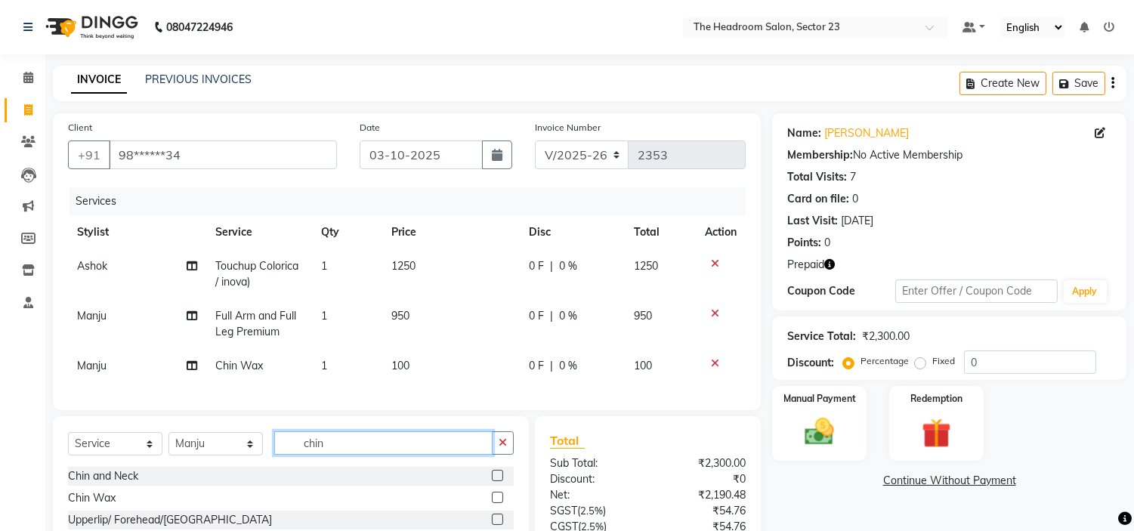
click at [366, 455] on input "chin" at bounding box center [383, 442] width 218 height 23
type input "c"
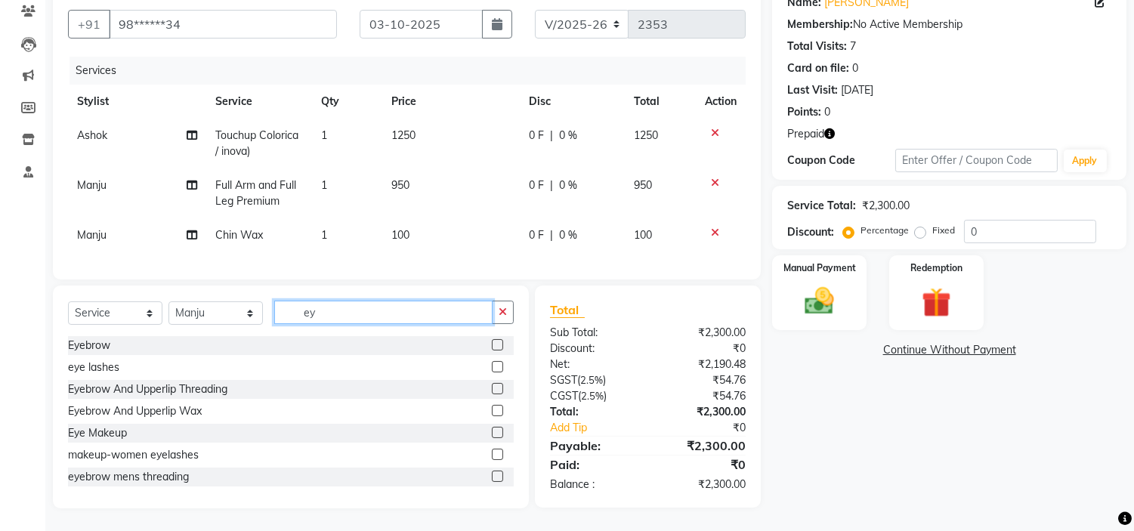
type input "ey"
click at [492, 387] on label at bounding box center [497, 388] width 11 height 11
click at [492, 387] on input "checkbox" at bounding box center [497, 390] width 10 height 10
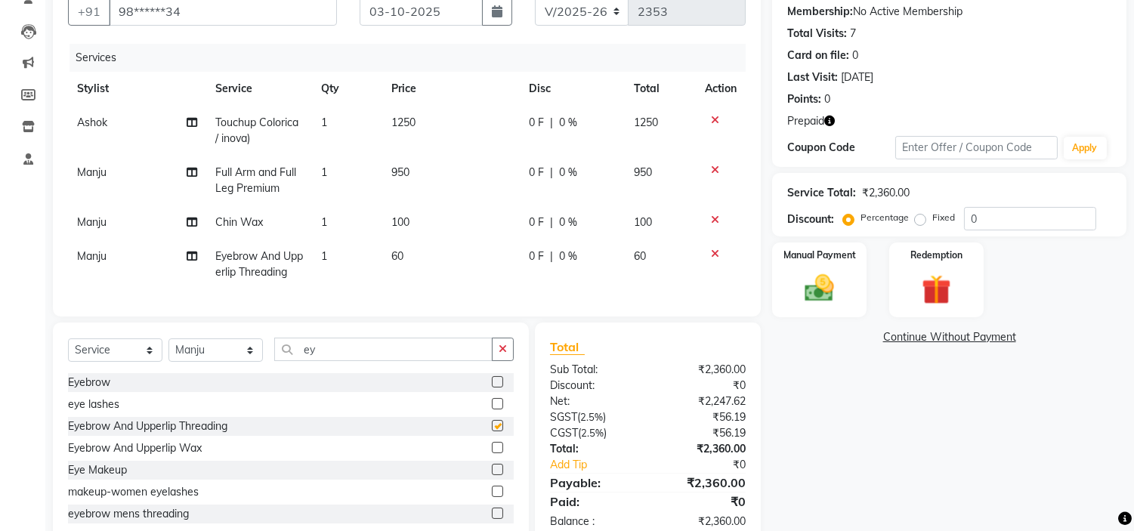
checkbox input "false"
click at [831, 119] on icon "button" at bounding box center [829, 121] width 11 height 11
click at [938, 271] on img at bounding box center [936, 290] width 50 height 38
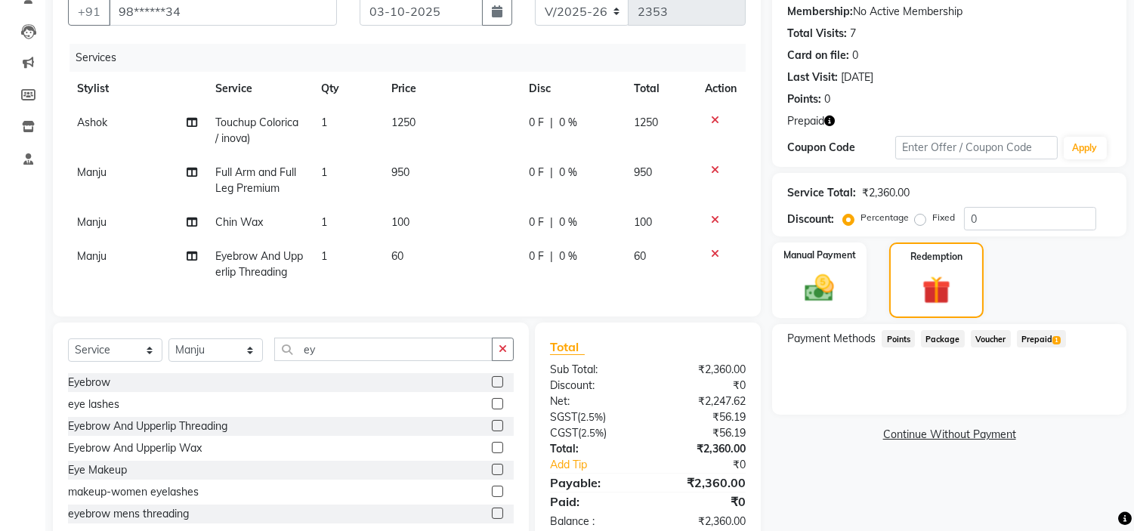
click at [1041, 336] on span "Prepaid 1" at bounding box center [1041, 338] width 49 height 17
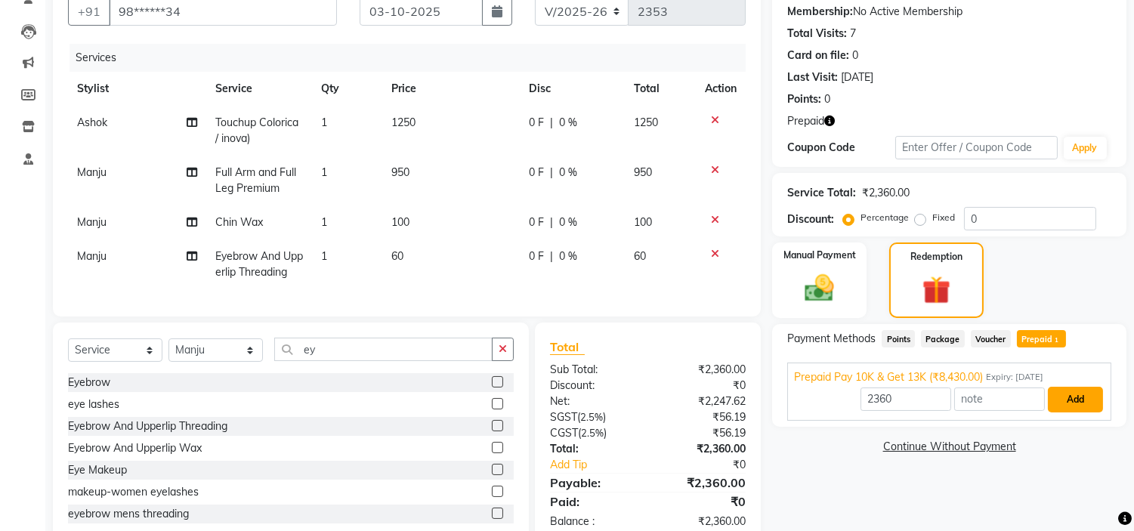
click at [1075, 408] on button "Add" at bounding box center [1075, 400] width 55 height 26
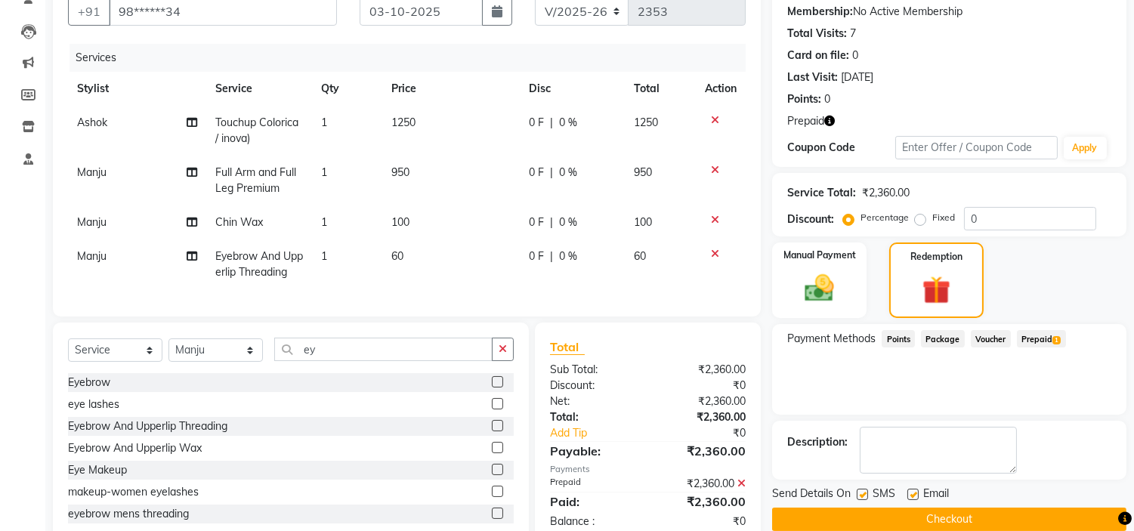
click at [988, 509] on button "Checkout" at bounding box center [949, 519] width 354 height 23
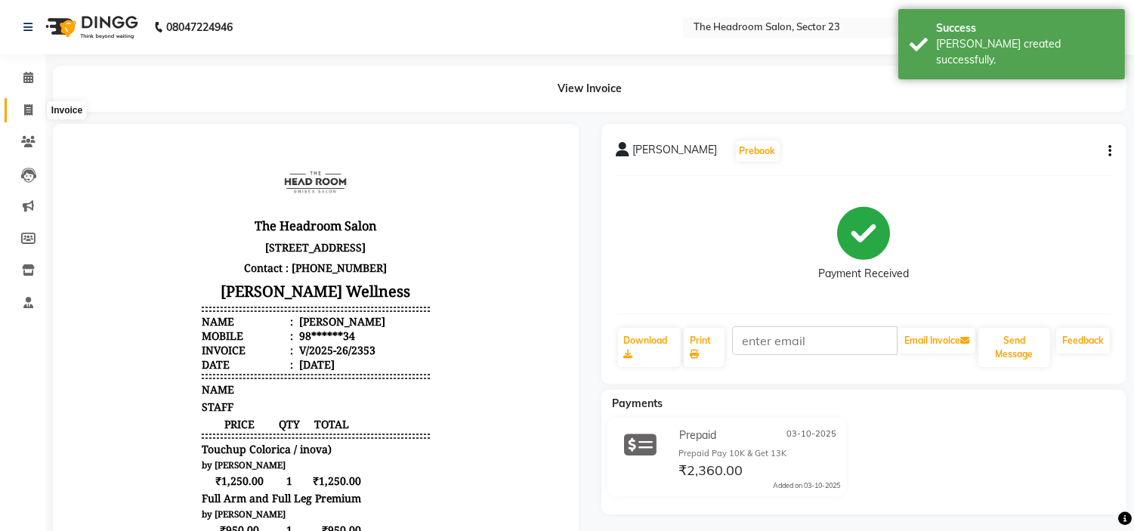
click at [32, 116] on span at bounding box center [28, 110] width 26 height 17
select select "service"
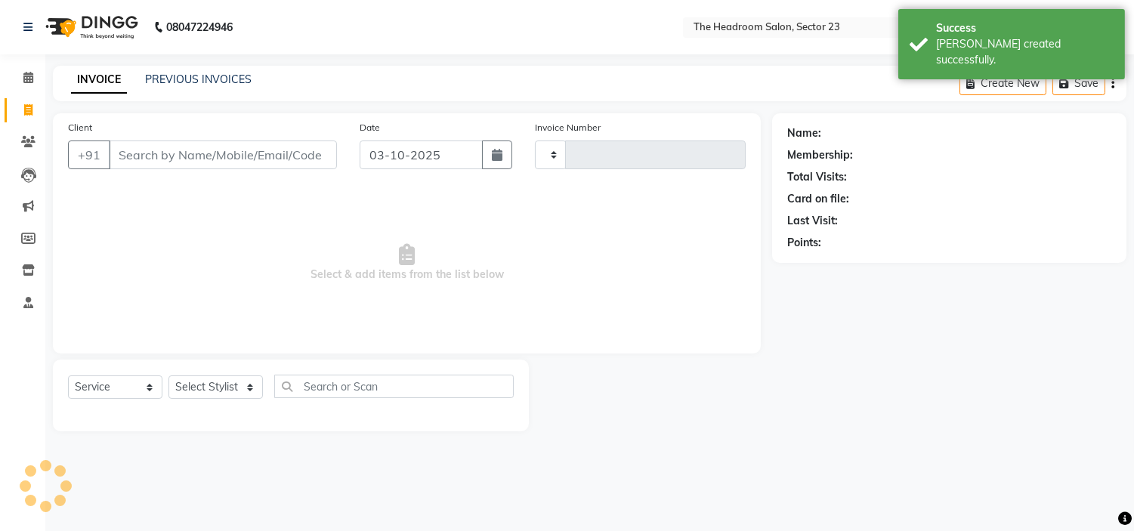
type input "2354"
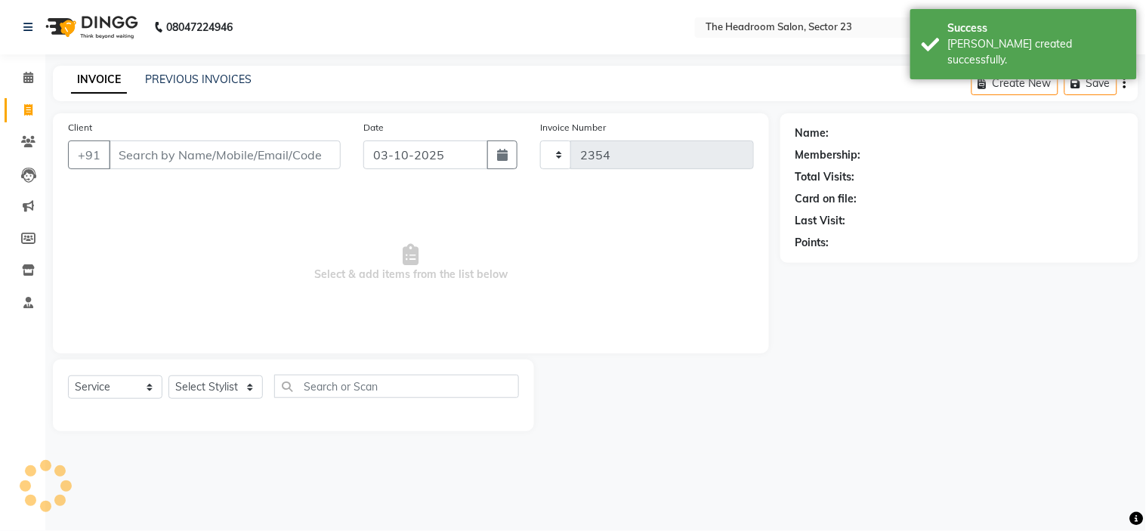
select select "6796"
click at [151, 147] on input "Client" at bounding box center [225, 155] width 232 height 29
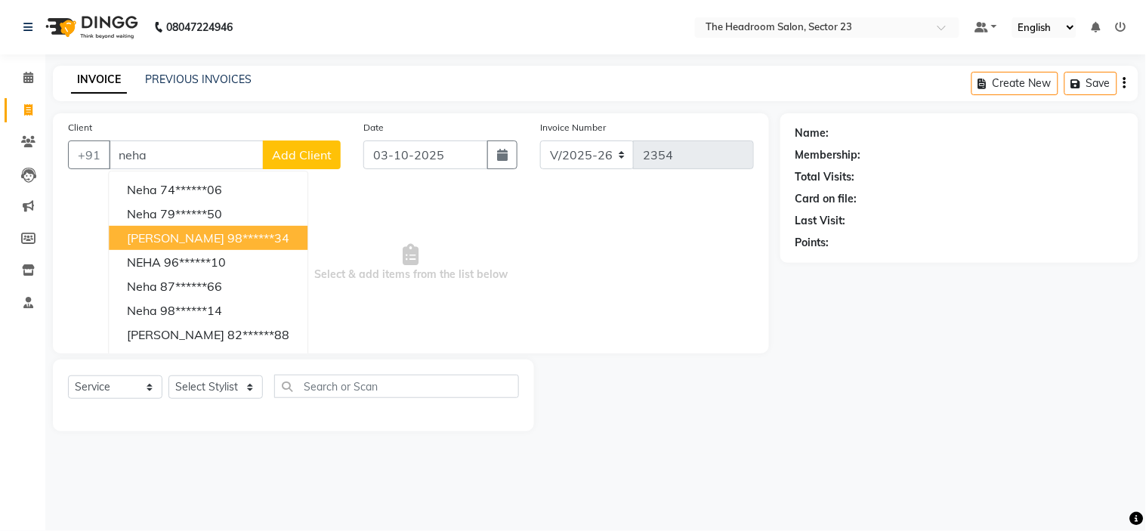
click at [225, 247] on button "[PERSON_NAME] 98******34" at bounding box center [208, 238] width 199 height 24
type input "98******34"
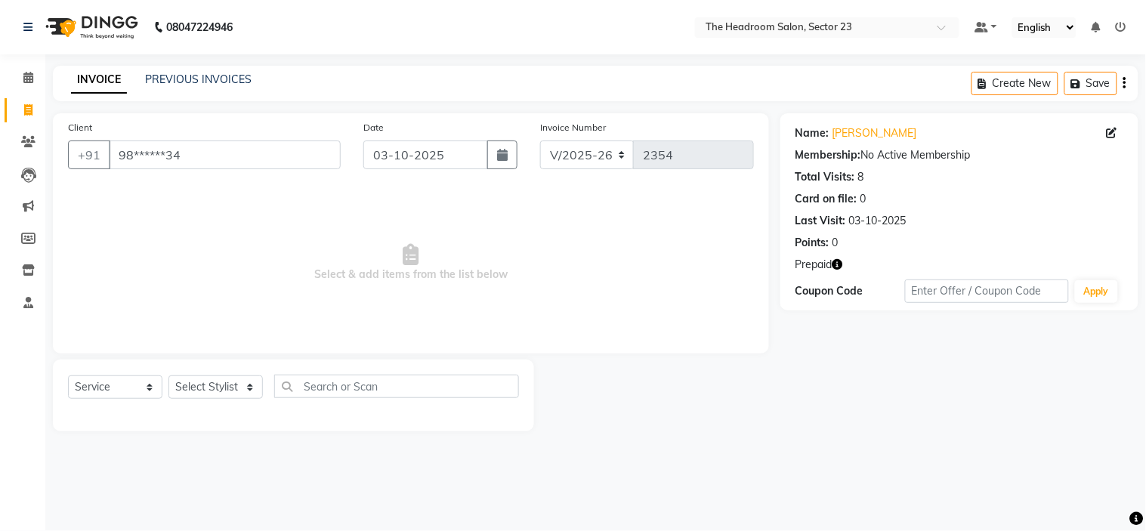
click at [839, 267] on icon "button" at bounding box center [838, 264] width 11 height 11
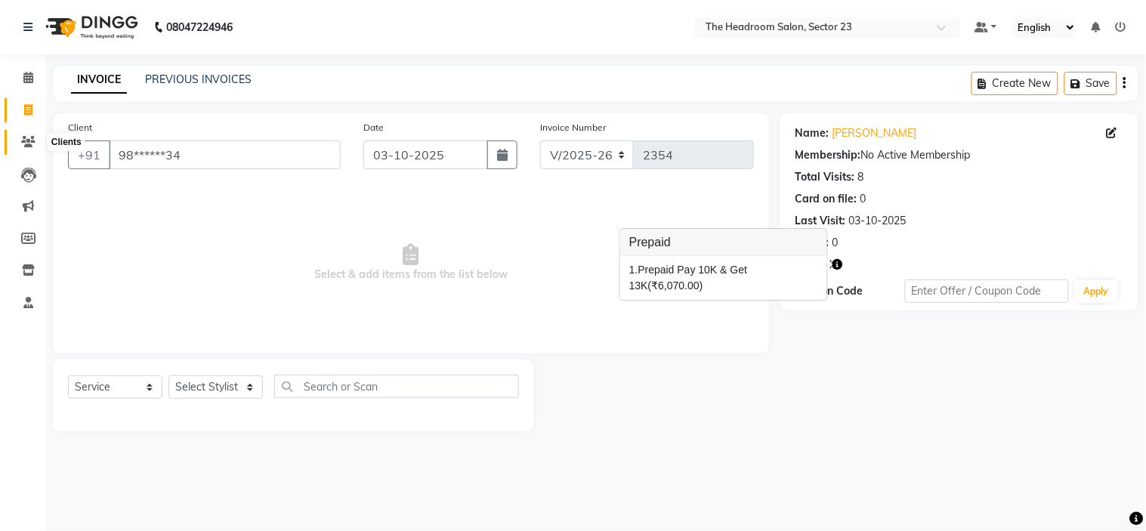
click at [32, 144] on icon at bounding box center [28, 141] width 14 height 11
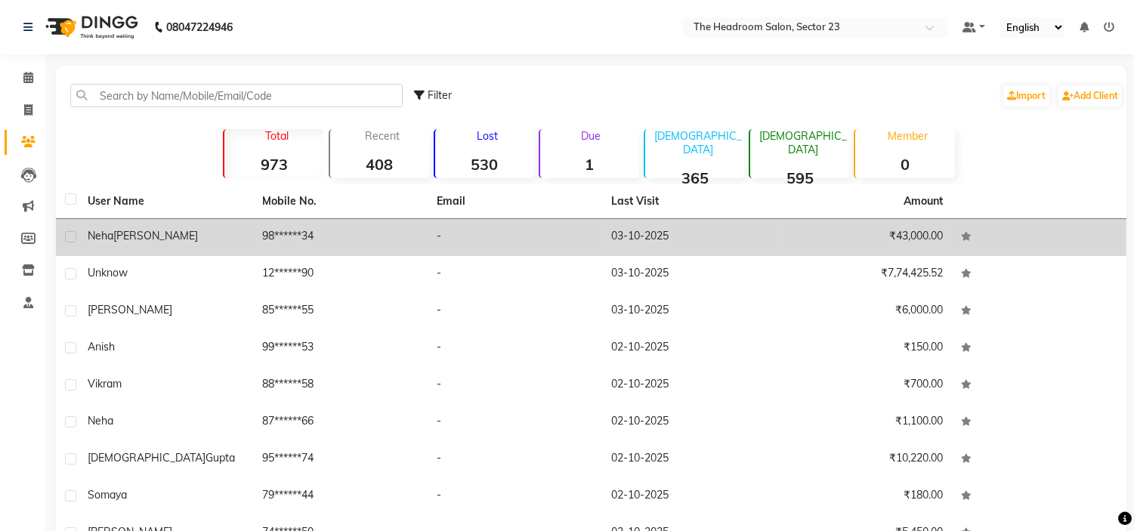
click at [375, 225] on td "98******34" at bounding box center [340, 237] width 175 height 37
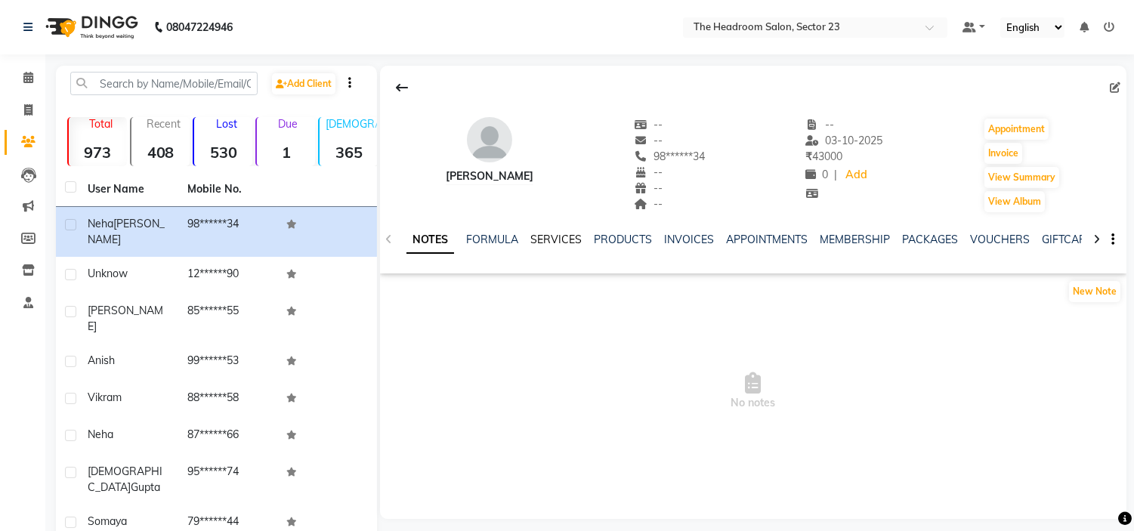
click at [558, 239] on link "SERVICES" at bounding box center [555, 240] width 51 height 14
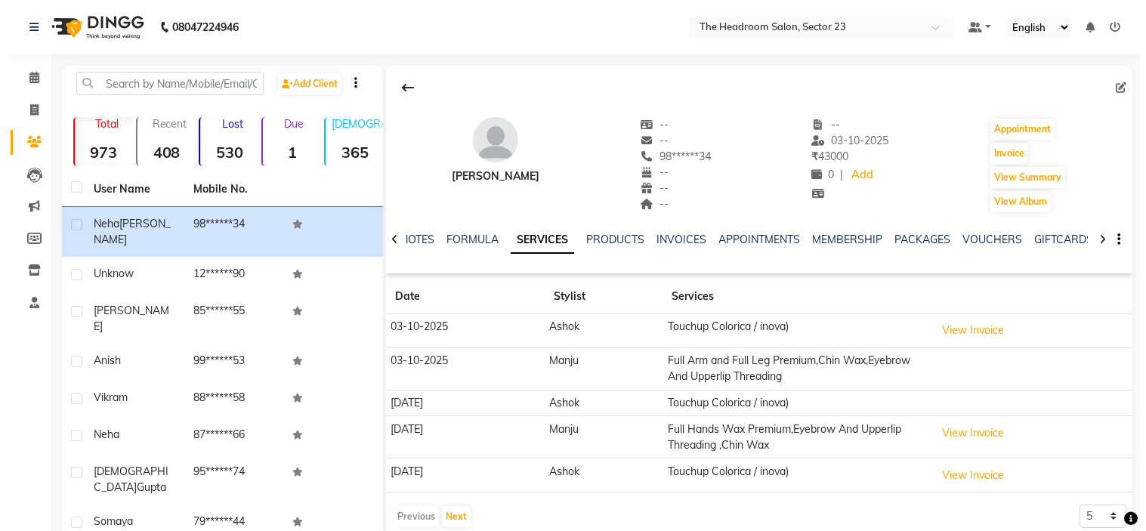
scroll to position [110, 0]
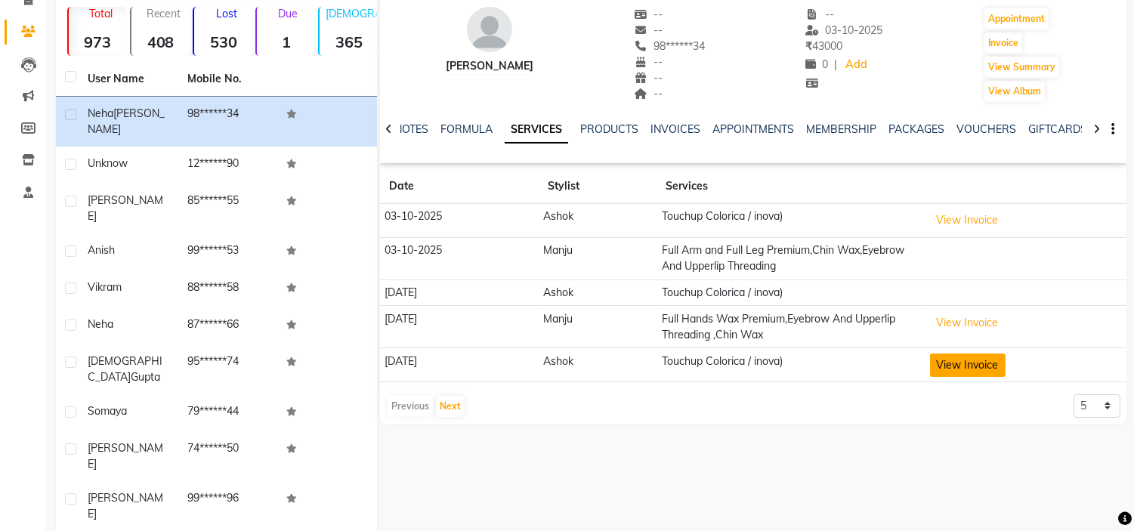
click at [965, 366] on button "View Invoice" at bounding box center [968, 365] width 76 height 23
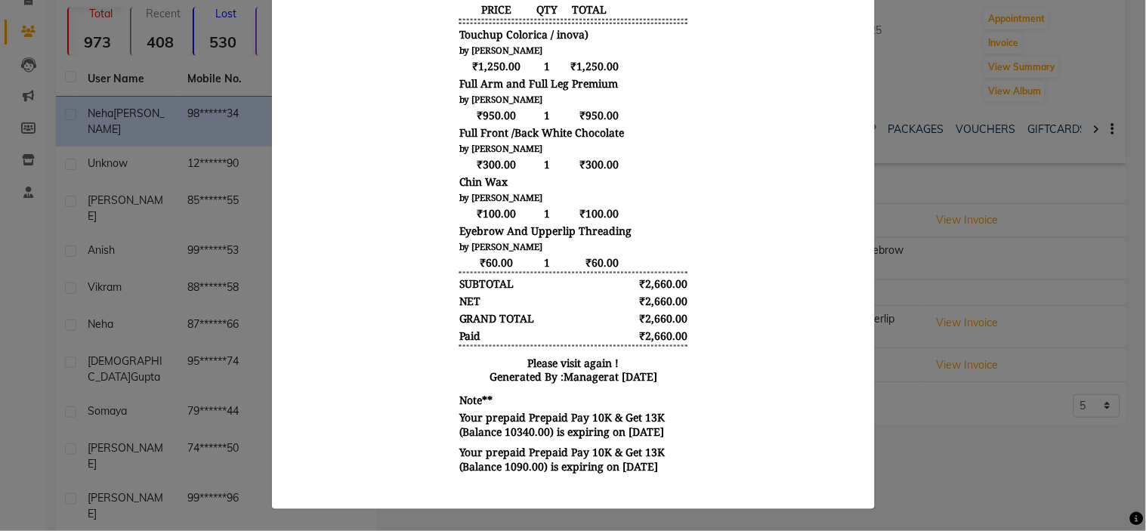
scroll to position [0, 0]
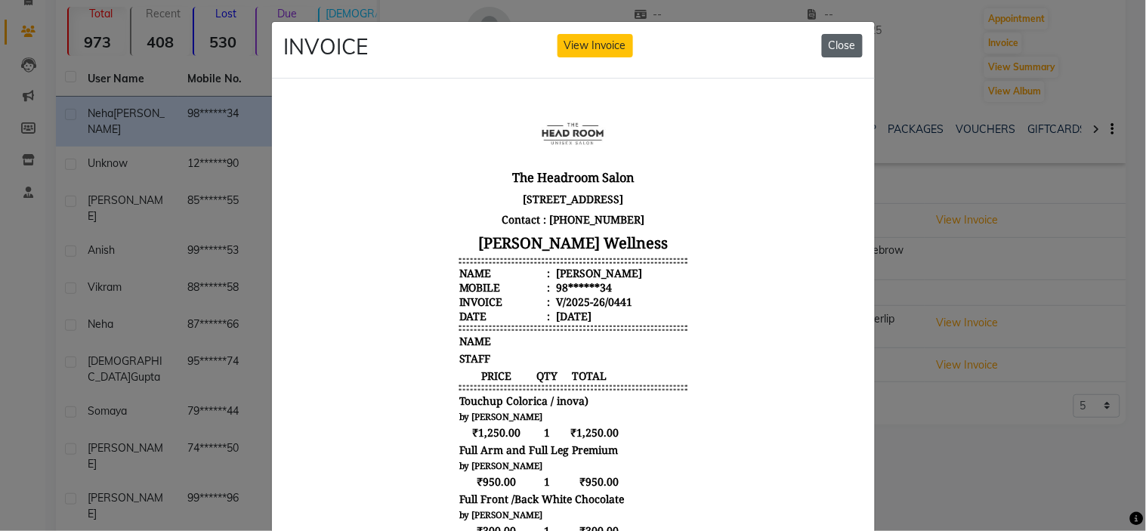
click at [849, 45] on button "Close" at bounding box center [842, 45] width 41 height 23
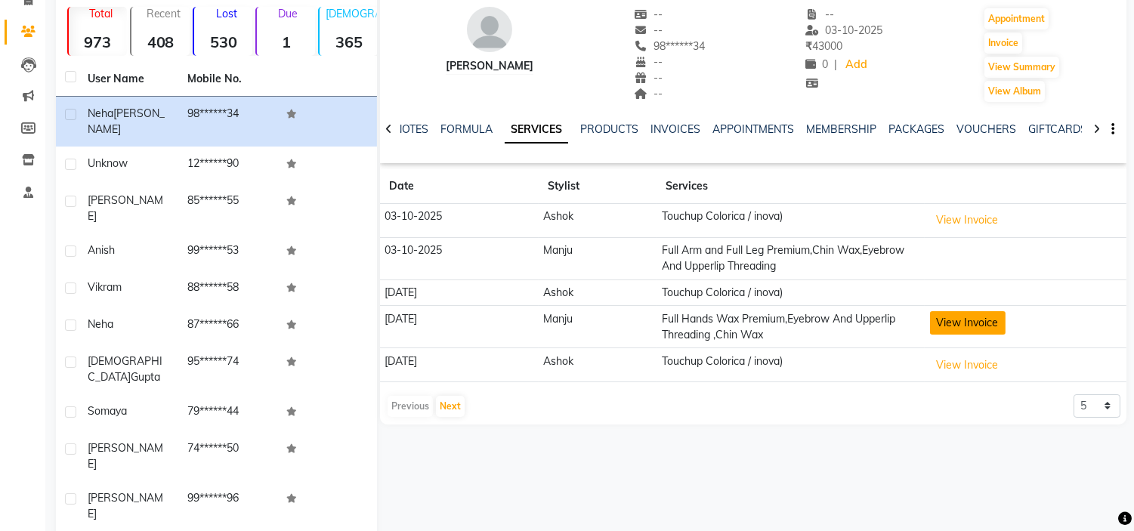
click at [964, 326] on button "View Invoice" at bounding box center [968, 322] width 76 height 23
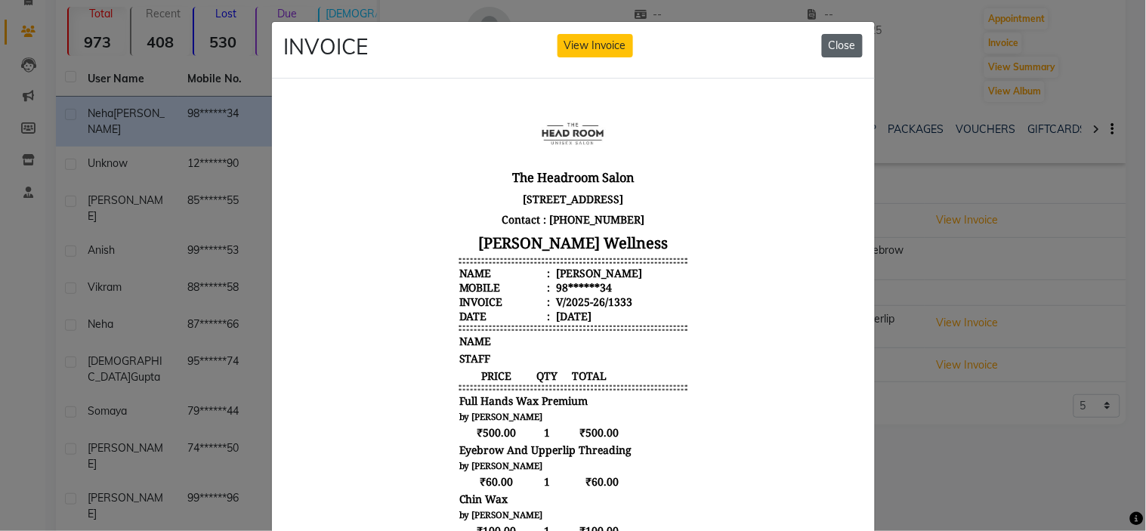
click at [841, 43] on button "Close" at bounding box center [842, 45] width 41 height 23
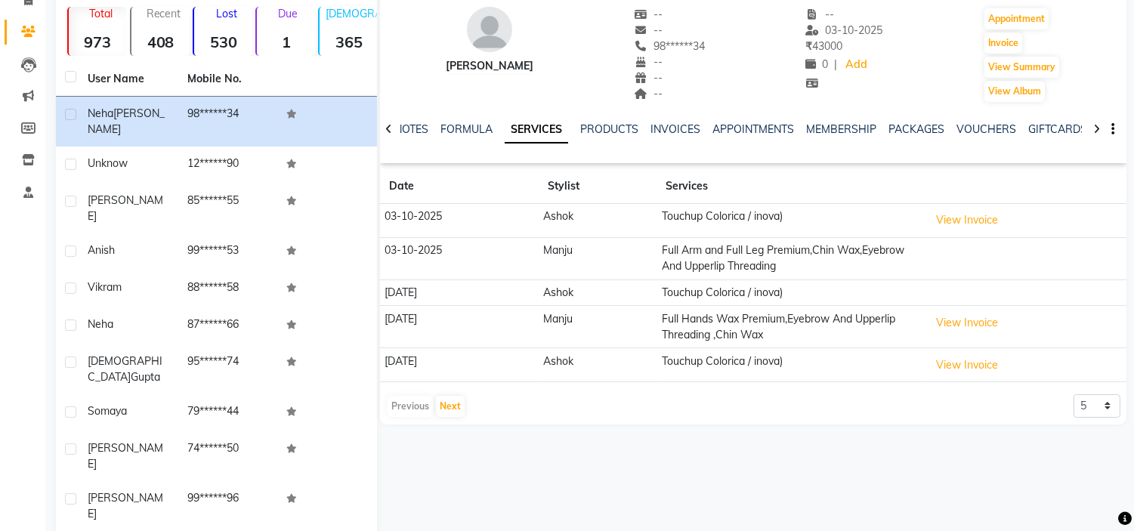
click at [691, 297] on td "Touchup Colorica / inova)" at bounding box center [791, 293] width 268 height 26
click at [700, 297] on td "Touchup Colorica / inova)" at bounding box center [791, 293] width 268 height 26
click at [760, 298] on td "Touchup Colorica / inova)" at bounding box center [791, 293] width 268 height 26
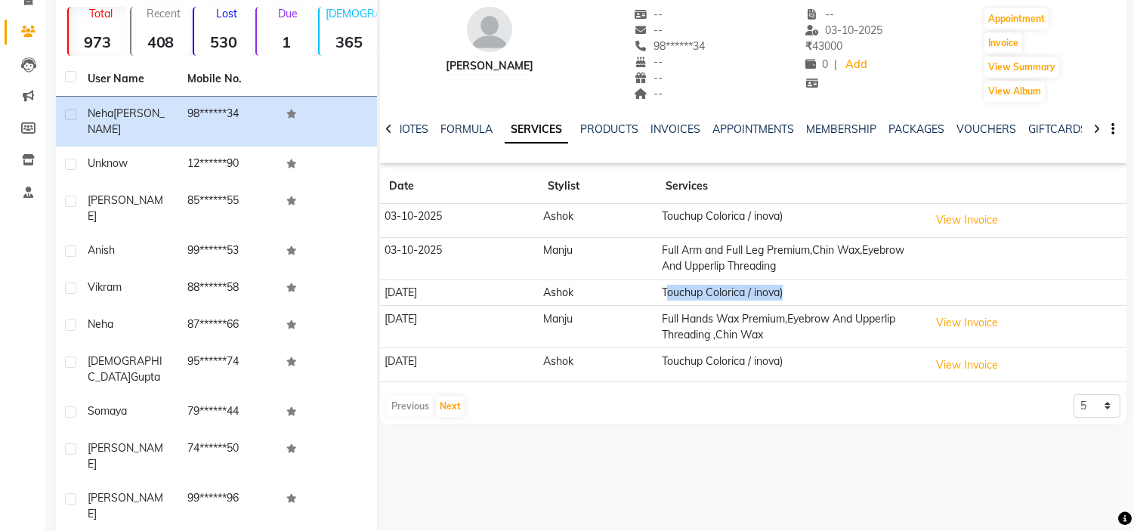
click at [760, 298] on td "Touchup Colorica / inova)" at bounding box center [791, 293] width 268 height 26
click at [976, 227] on button "View Invoice" at bounding box center [968, 220] width 76 height 23
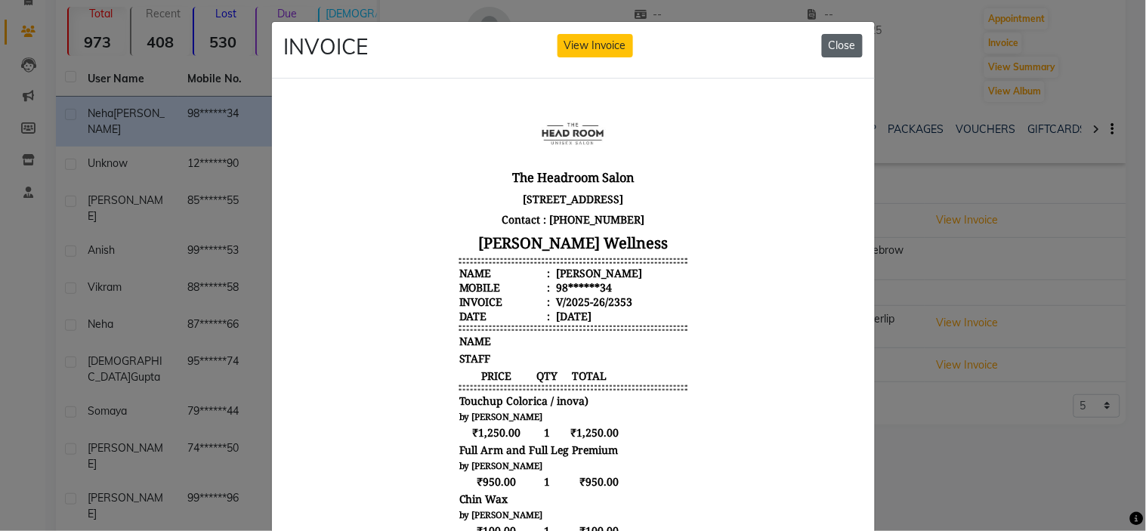
click at [836, 50] on button "Close" at bounding box center [842, 45] width 41 height 23
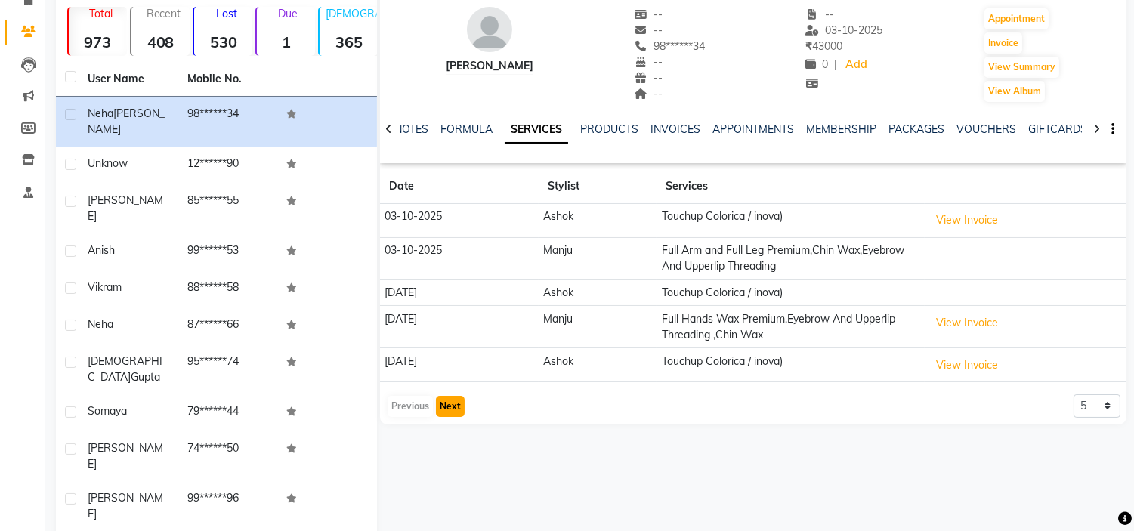
click at [458, 407] on button "Next" at bounding box center [450, 406] width 29 height 21
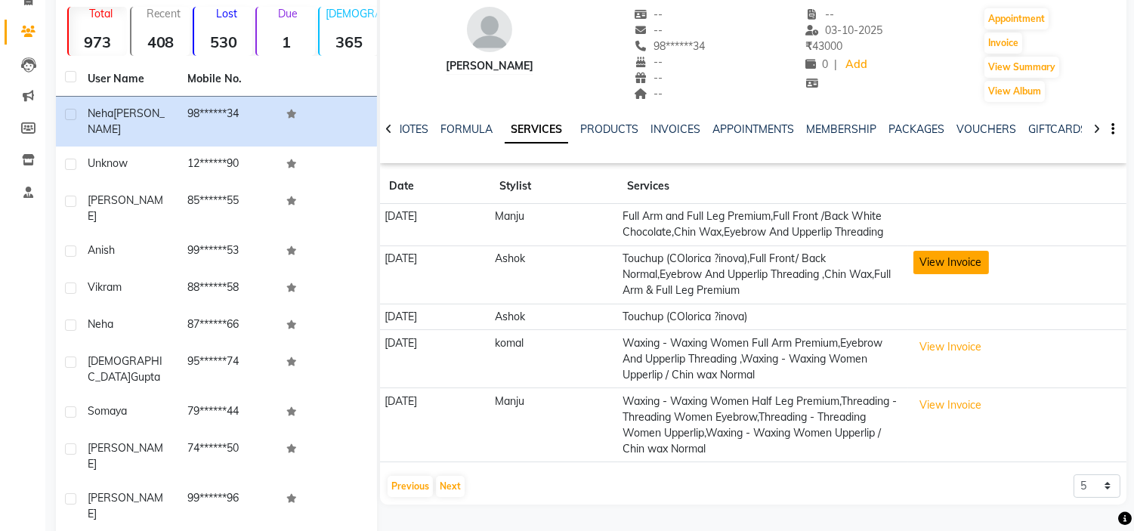
click at [989, 274] on button "View Invoice" at bounding box center [952, 262] width 76 height 23
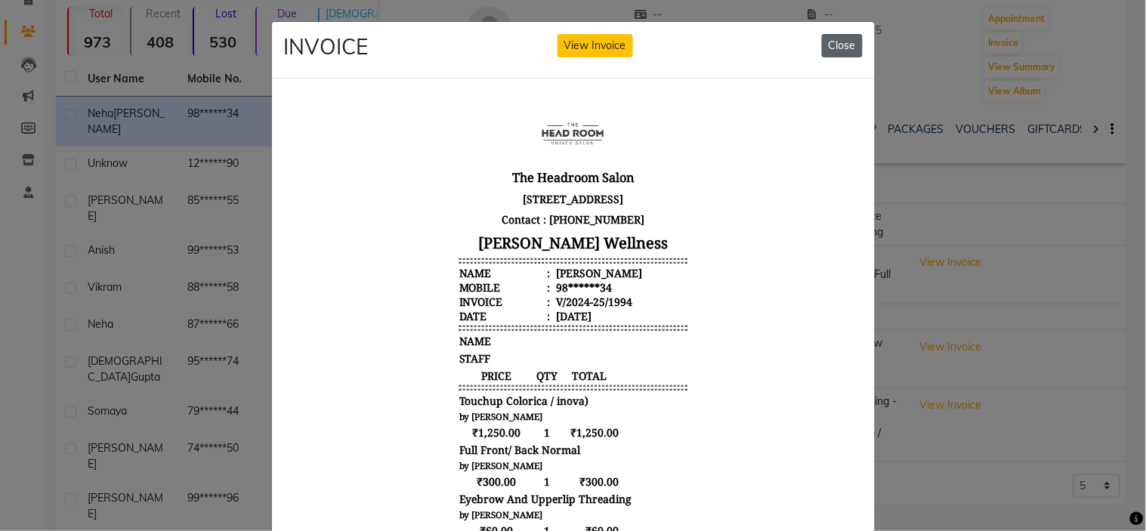
click at [847, 51] on button "Close" at bounding box center [842, 45] width 41 height 23
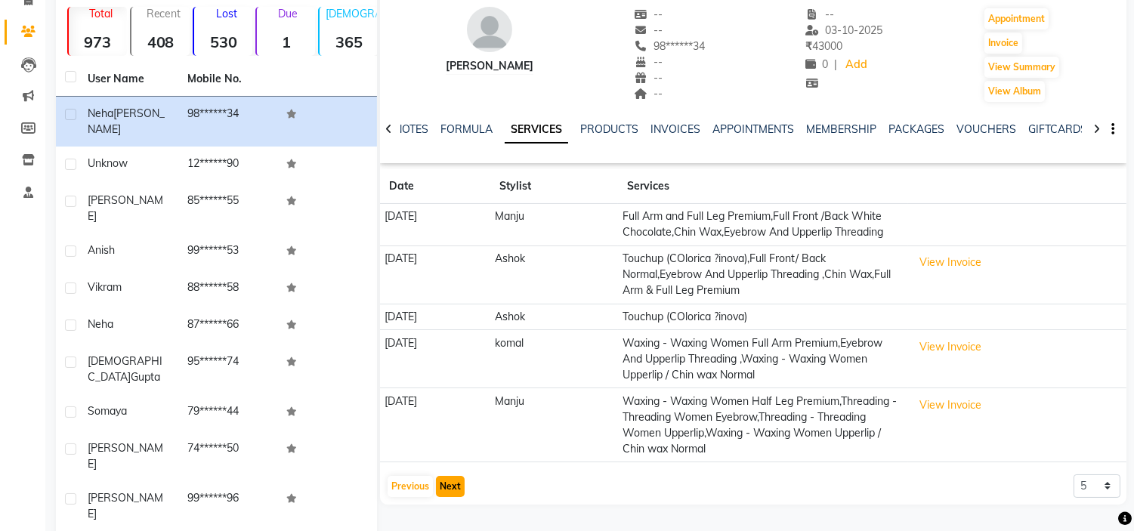
click at [446, 497] on button "Next" at bounding box center [450, 486] width 29 height 21
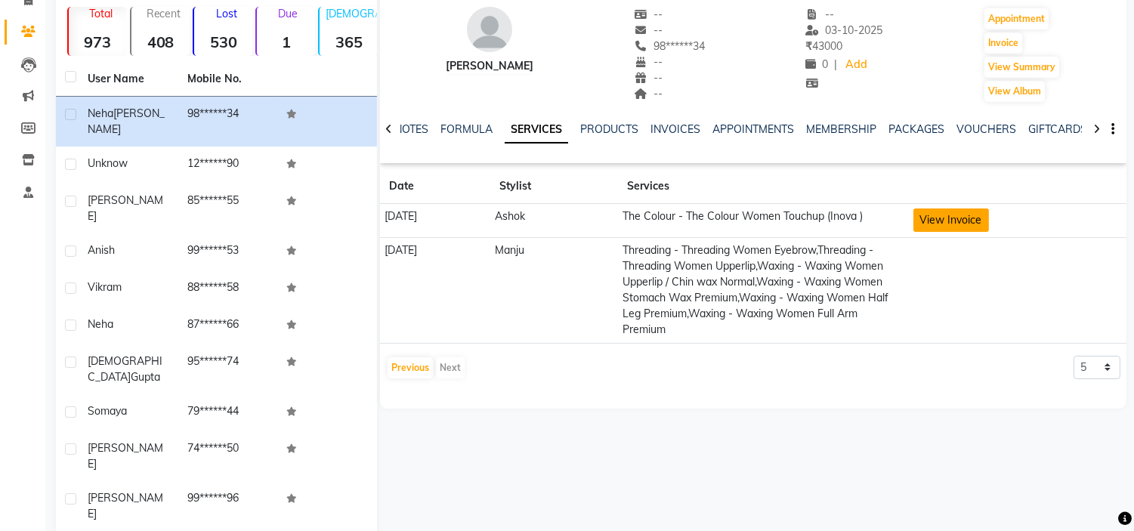
click at [960, 213] on button "View Invoice" at bounding box center [952, 220] width 76 height 23
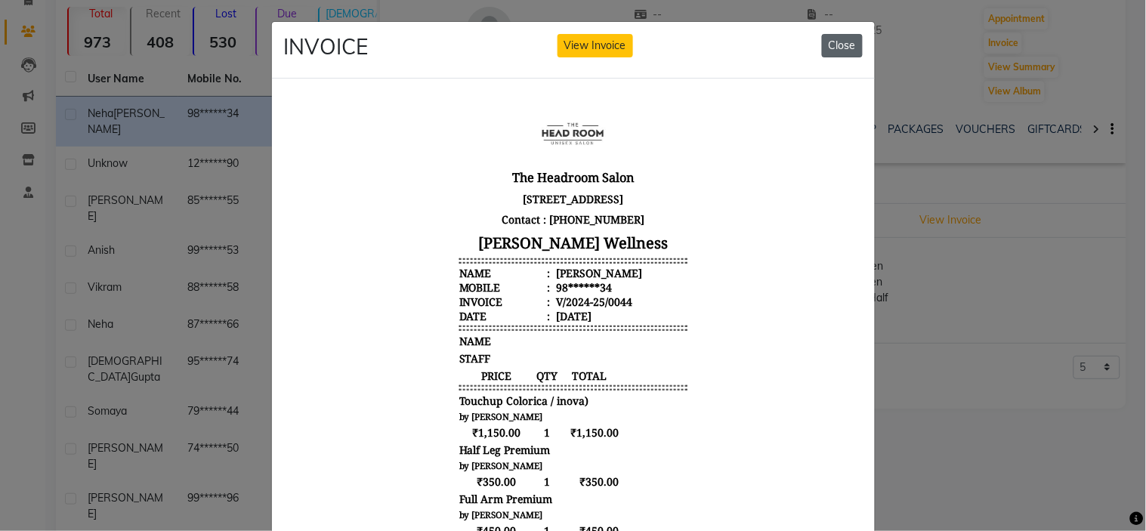
click at [840, 51] on button "Close" at bounding box center [842, 45] width 41 height 23
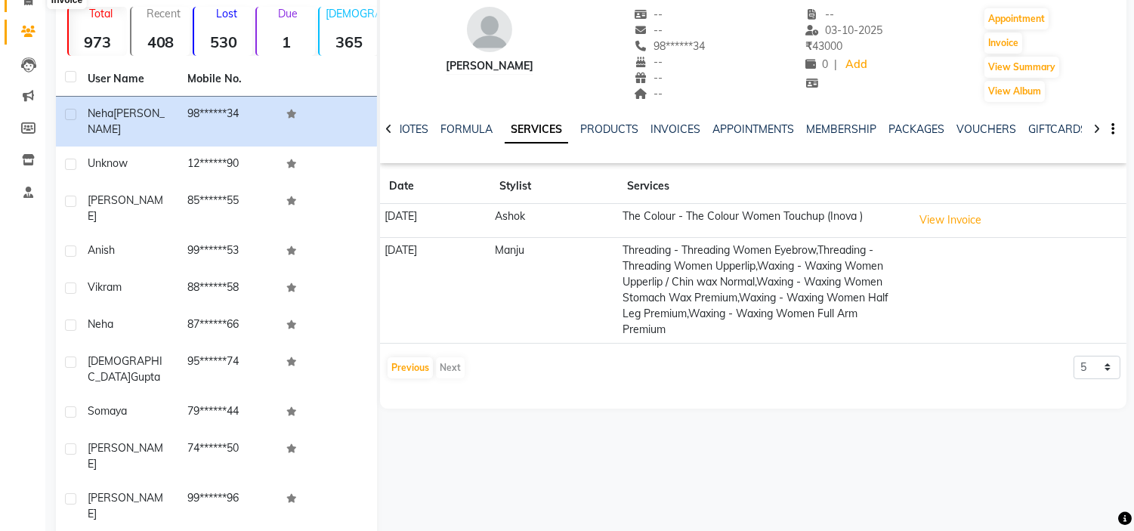
click at [27, 8] on span at bounding box center [28, 0] width 26 height 17
select select "service"
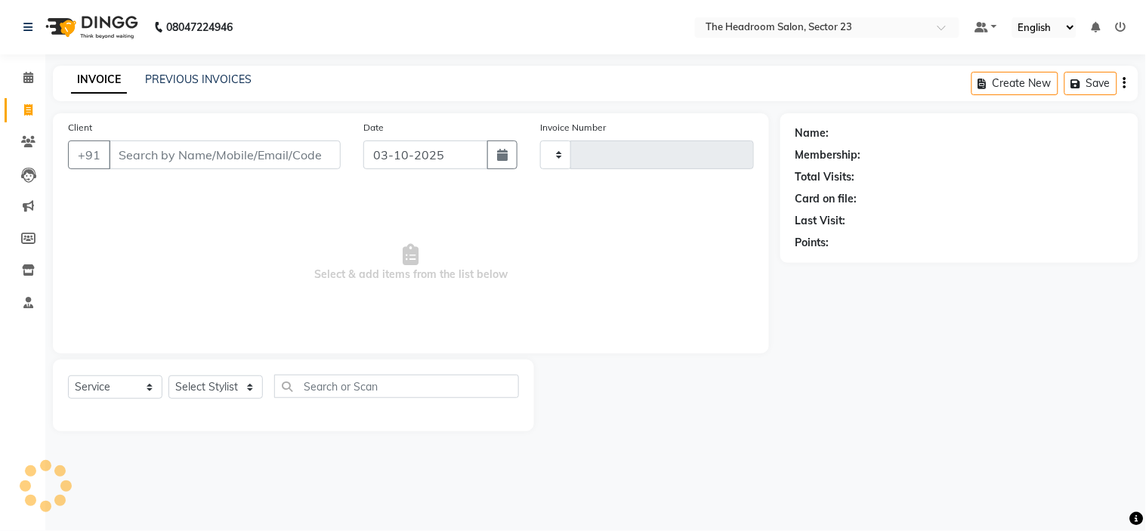
type input "2354"
select select "6796"
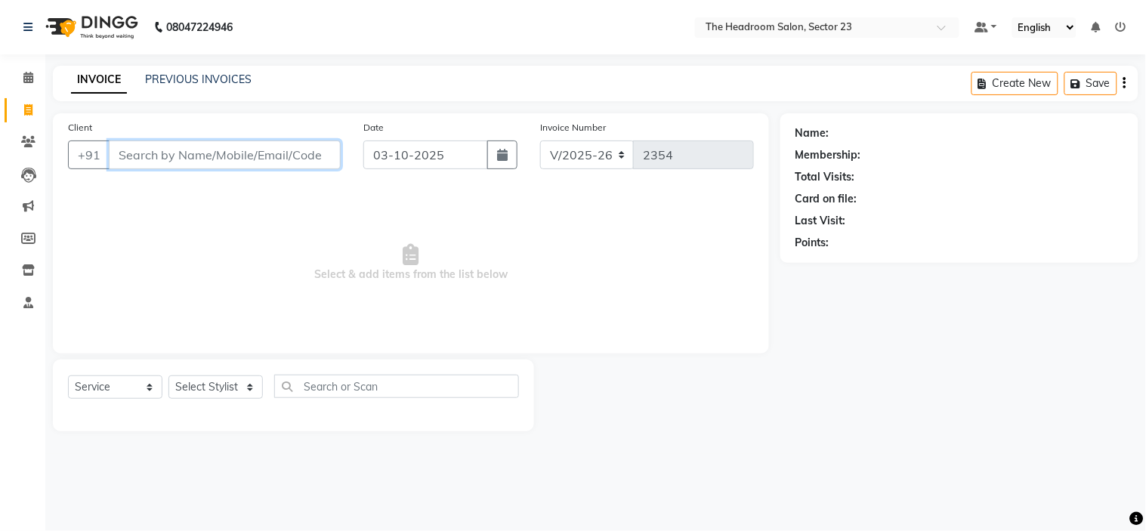
click at [162, 164] on input "Client" at bounding box center [225, 155] width 232 height 29
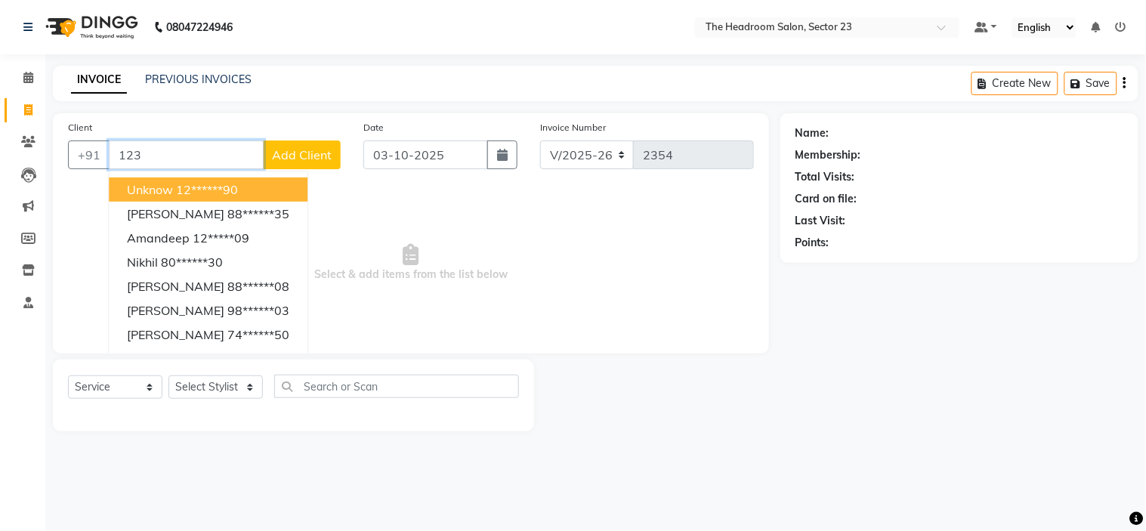
click at [162, 187] on span "Unknow" at bounding box center [150, 189] width 46 height 15
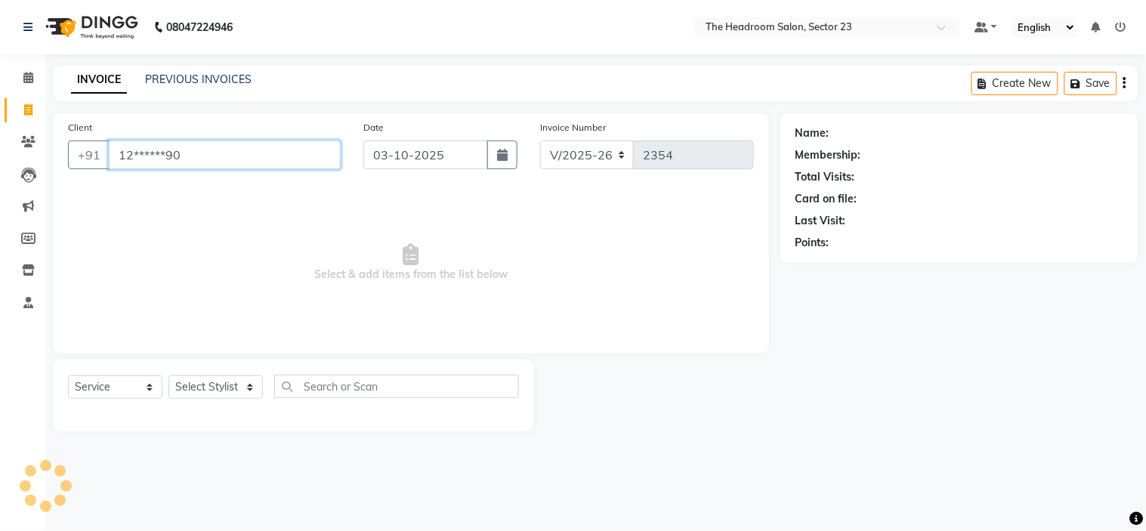
type input "12******90"
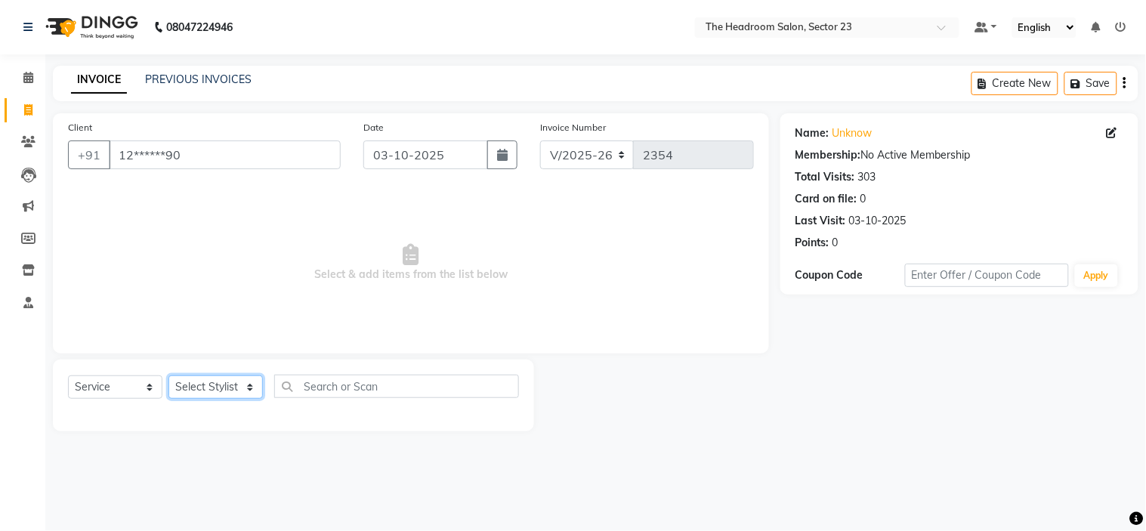
click at [224, 394] on select "Select Stylist [PERSON_NAME] [PERSON_NAME] [PERSON_NAME] Manager [PERSON_NAME] …" at bounding box center [216, 387] width 94 height 23
select select "53420"
click at [169, 376] on select "Select Stylist [PERSON_NAME] [PERSON_NAME] [PERSON_NAME] Manager [PERSON_NAME] …" at bounding box center [216, 387] width 94 height 23
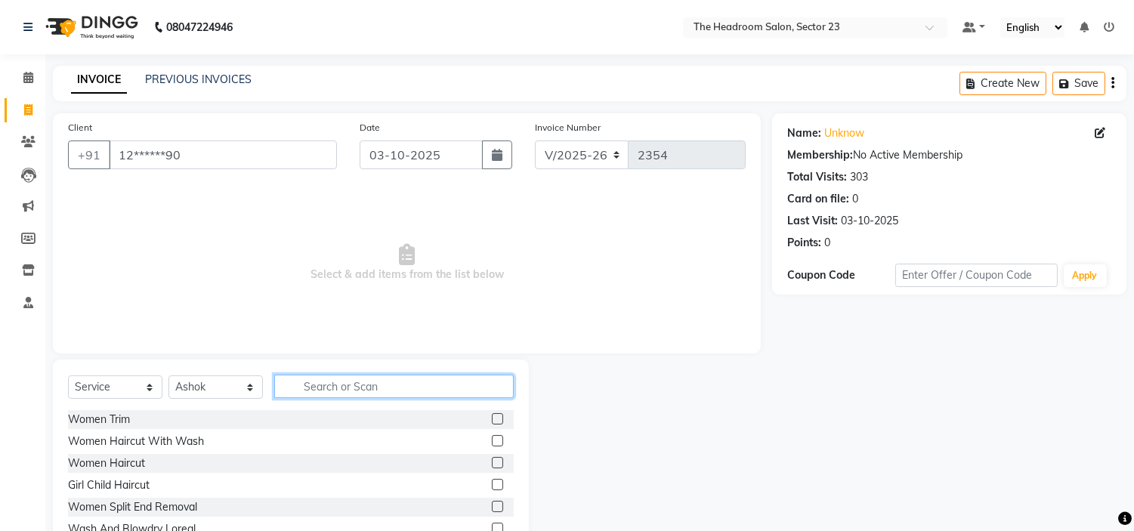
click at [361, 378] on input "text" at bounding box center [394, 386] width 240 height 23
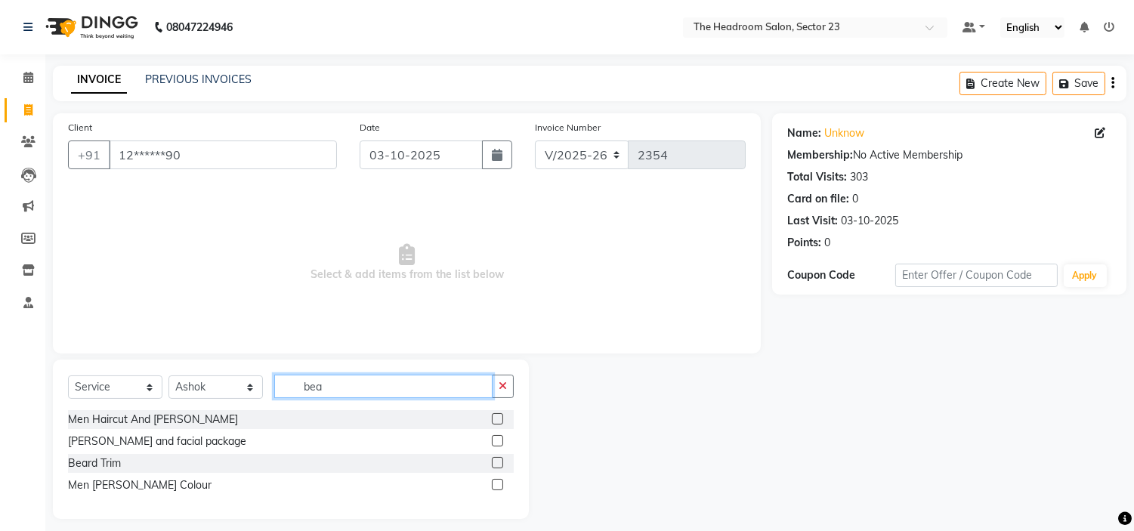
type input "bea"
drag, startPoint x: 361, startPoint y: 378, endPoint x: 495, endPoint y: 467, distance: 160.7
click at [495, 467] on label at bounding box center [497, 462] width 11 height 11
click at [495, 467] on input "checkbox" at bounding box center [497, 464] width 10 height 10
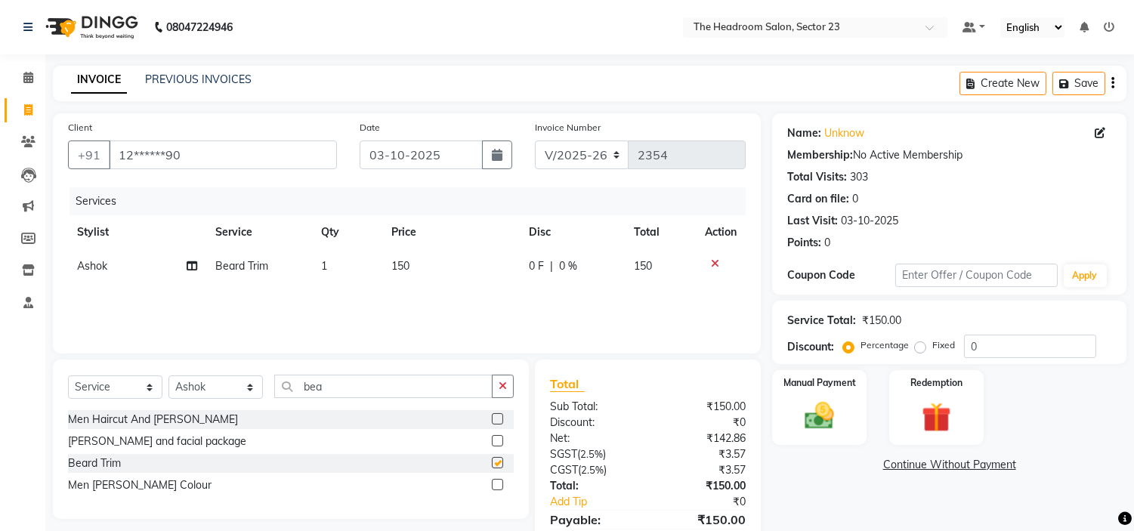
checkbox input "false"
click at [822, 410] on img at bounding box center [820, 417] width 50 height 36
click at [925, 463] on span "CASH" at bounding box center [927, 465] width 32 height 17
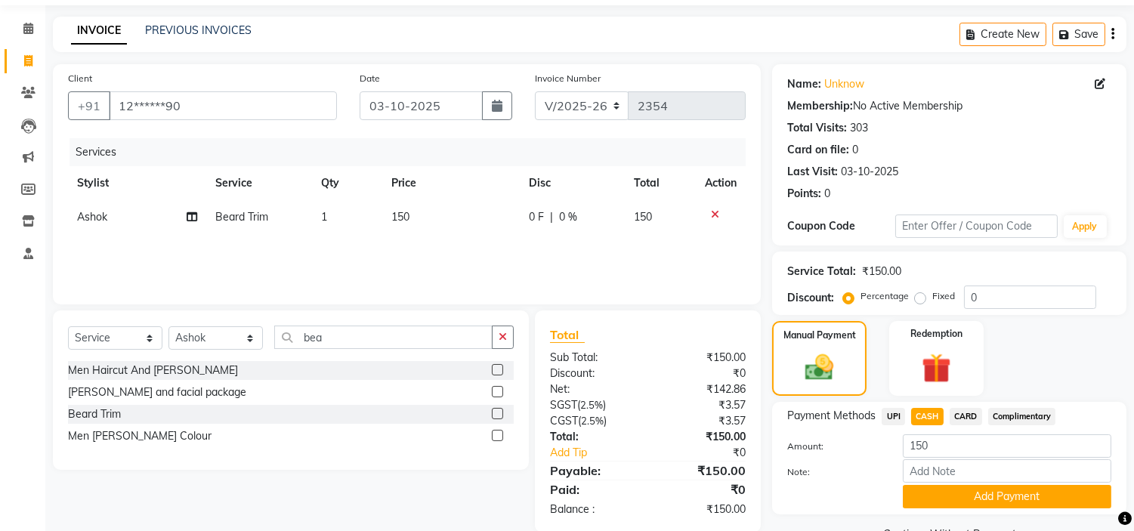
scroll to position [85, 0]
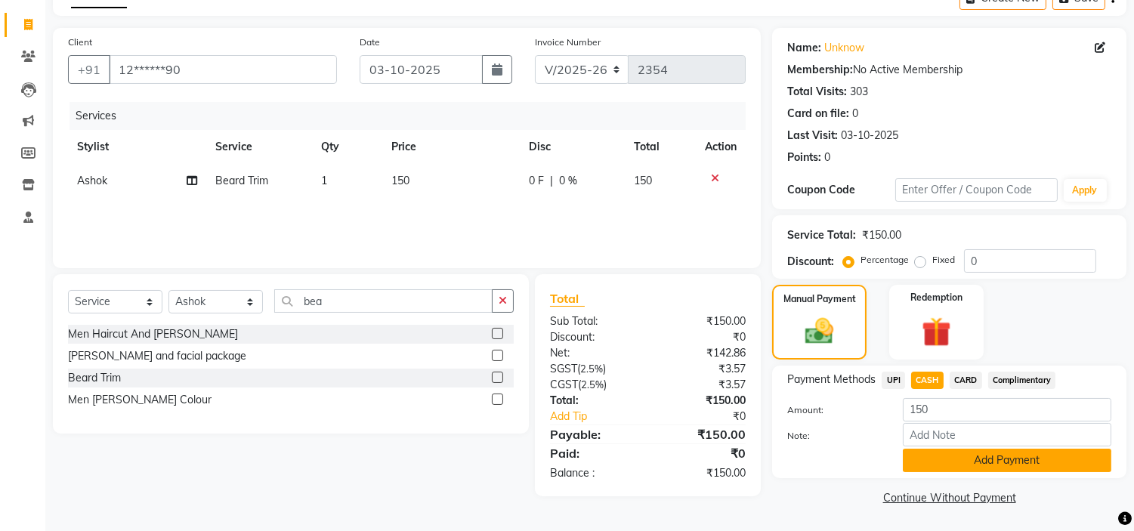
click at [1040, 465] on button "Add Payment" at bounding box center [1007, 460] width 209 height 23
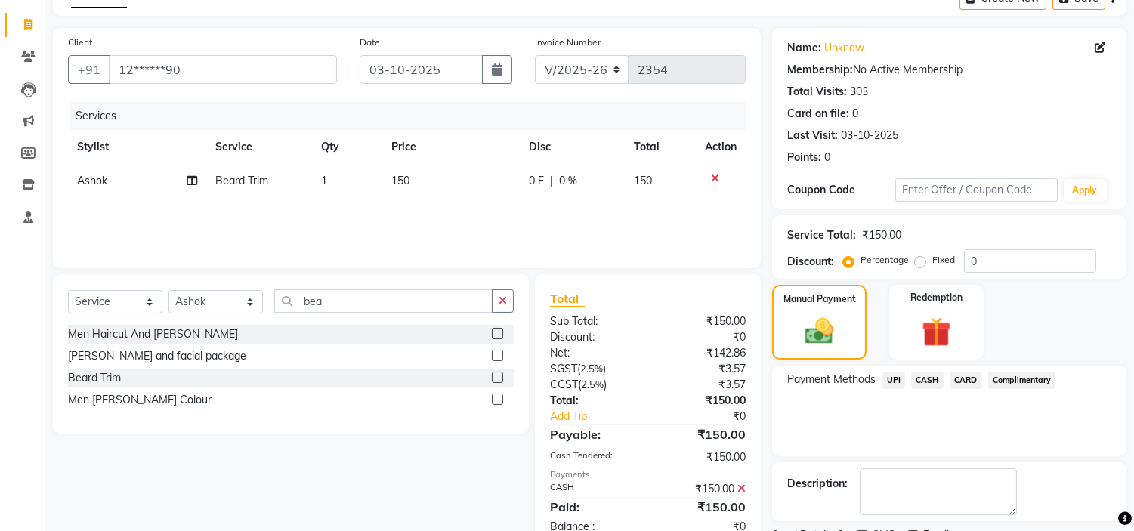
scroll to position [148, 0]
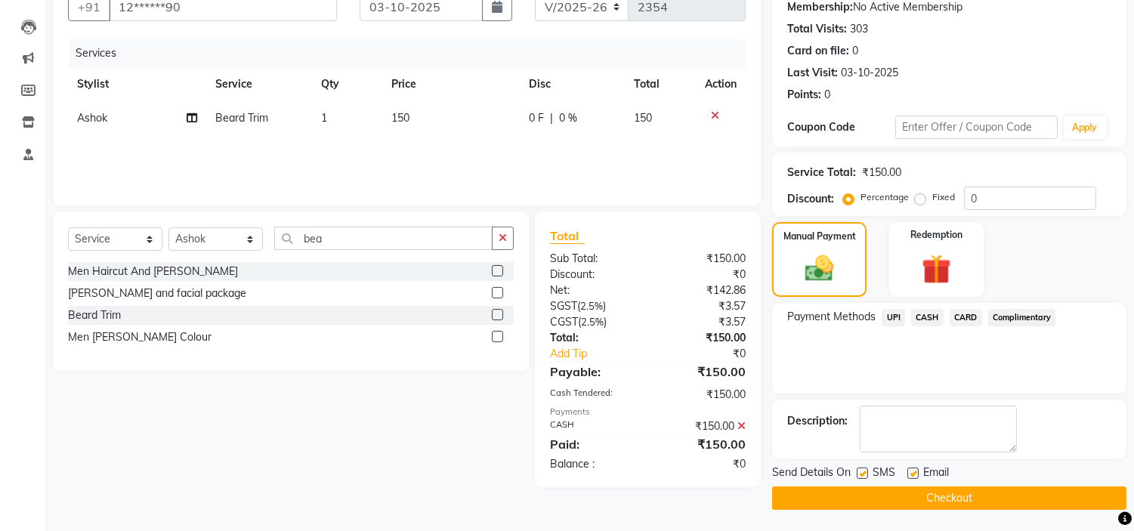
click at [988, 493] on button "Checkout" at bounding box center [949, 498] width 354 height 23
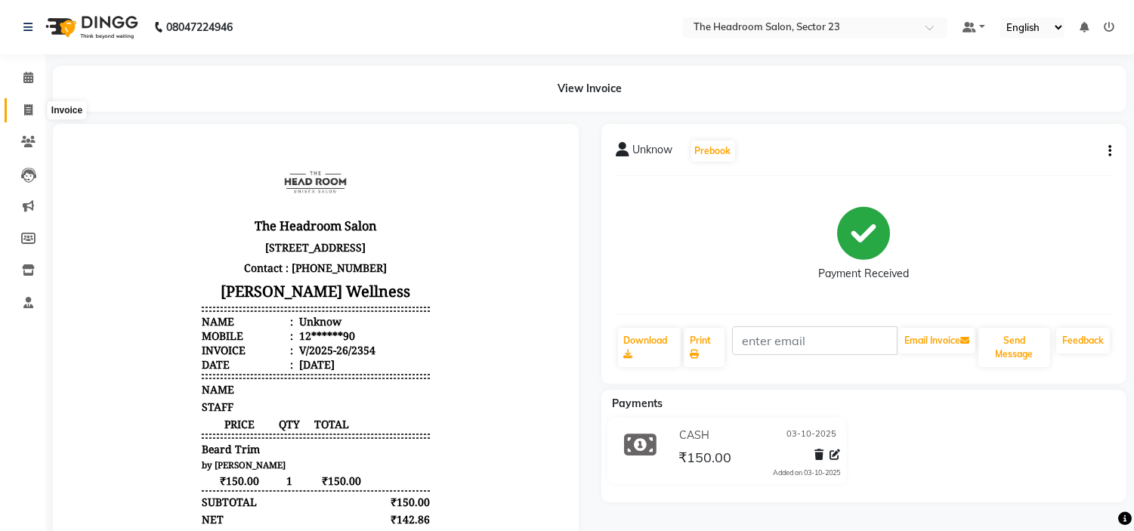
click at [19, 110] on span at bounding box center [28, 110] width 26 height 17
select select "service"
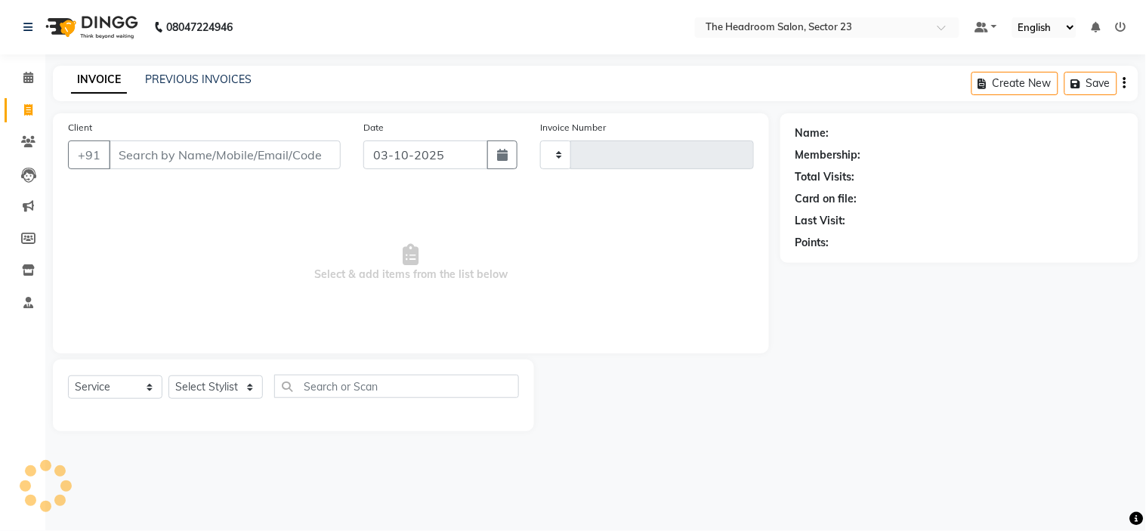
type input "2355"
select select "6796"
click at [169, 147] on input "Client" at bounding box center [225, 155] width 232 height 29
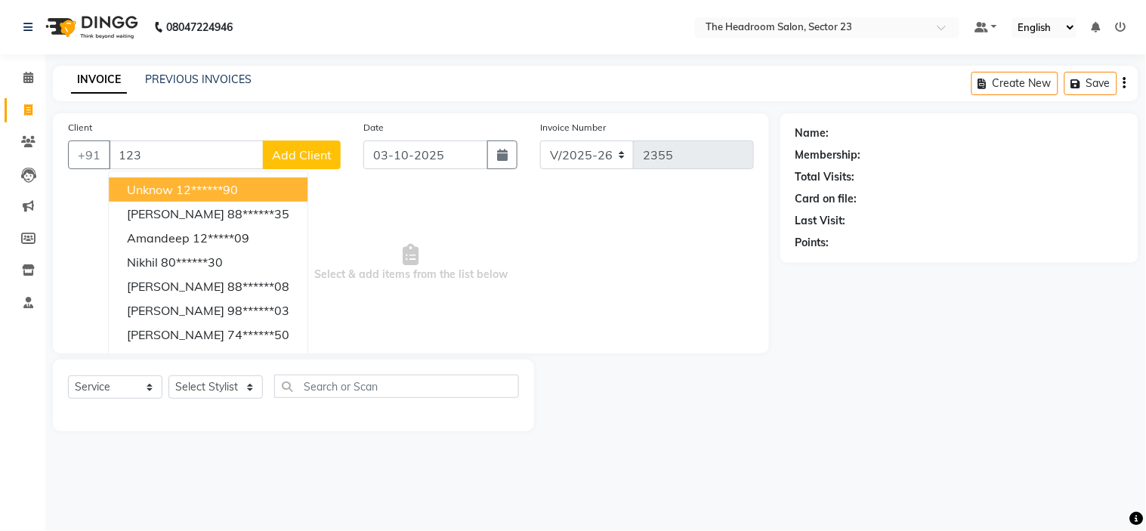
click at [229, 191] on ngb-highlight "12******90" at bounding box center [207, 189] width 62 height 15
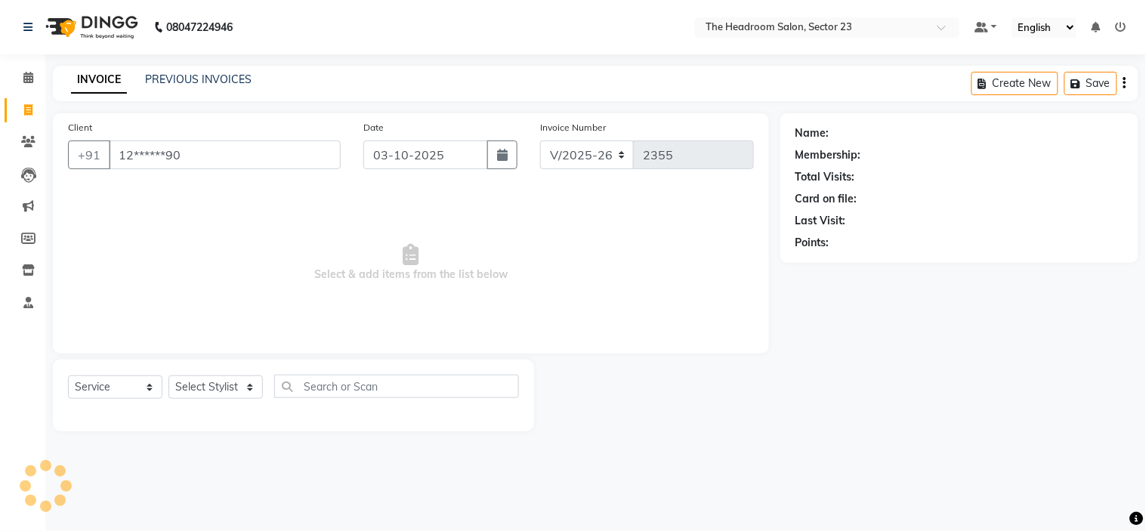
type input "12******90"
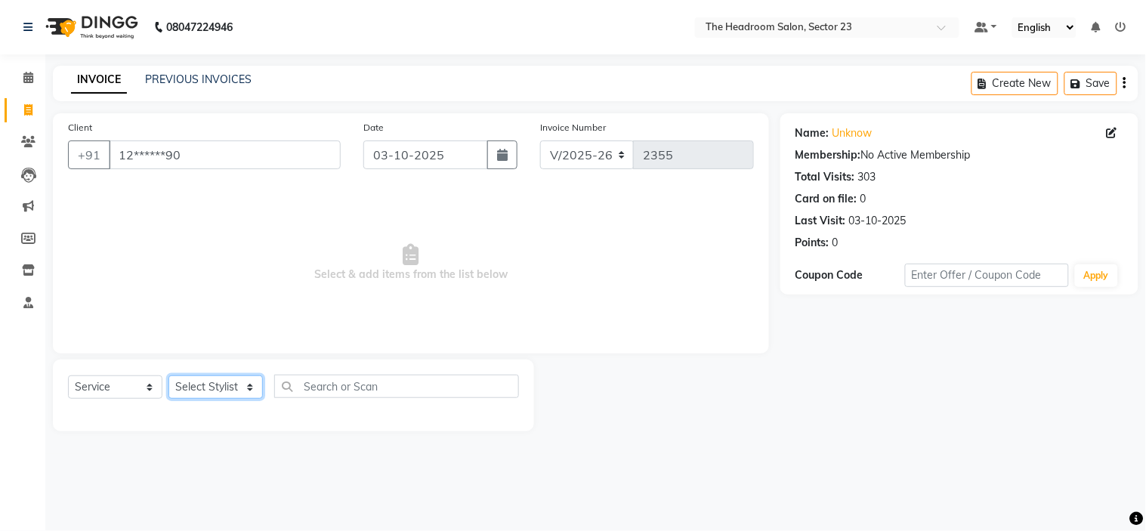
click at [201, 387] on select "Select Stylist [PERSON_NAME] [PERSON_NAME] [PERSON_NAME] Manager [PERSON_NAME] …" at bounding box center [216, 387] width 94 height 23
select select "53422"
click at [169, 376] on select "Select Stylist [PERSON_NAME] [PERSON_NAME] [PERSON_NAME] Manager [PERSON_NAME] …" at bounding box center [216, 387] width 94 height 23
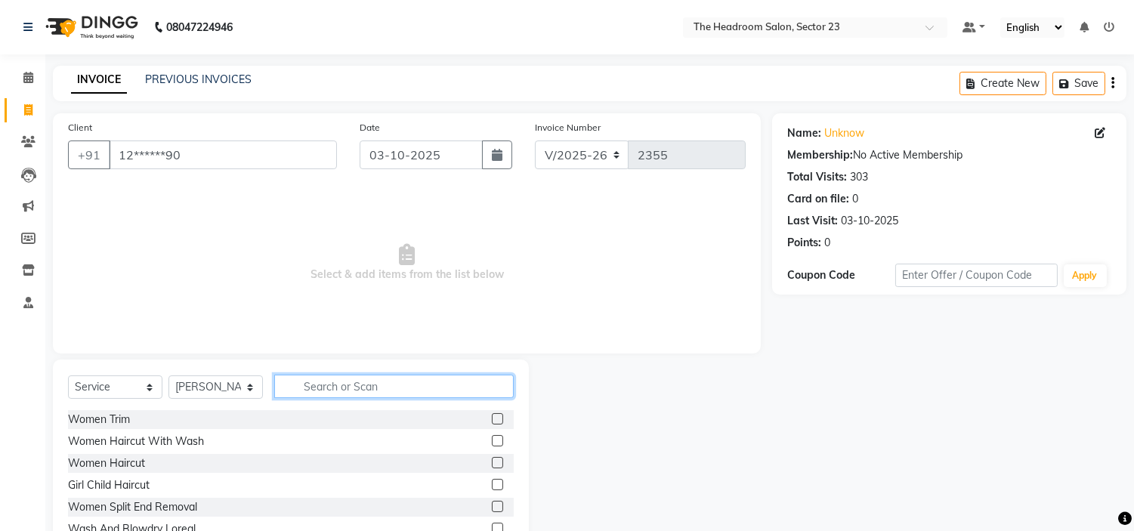
click at [342, 393] on input "text" at bounding box center [394, 386] width 240 height 23
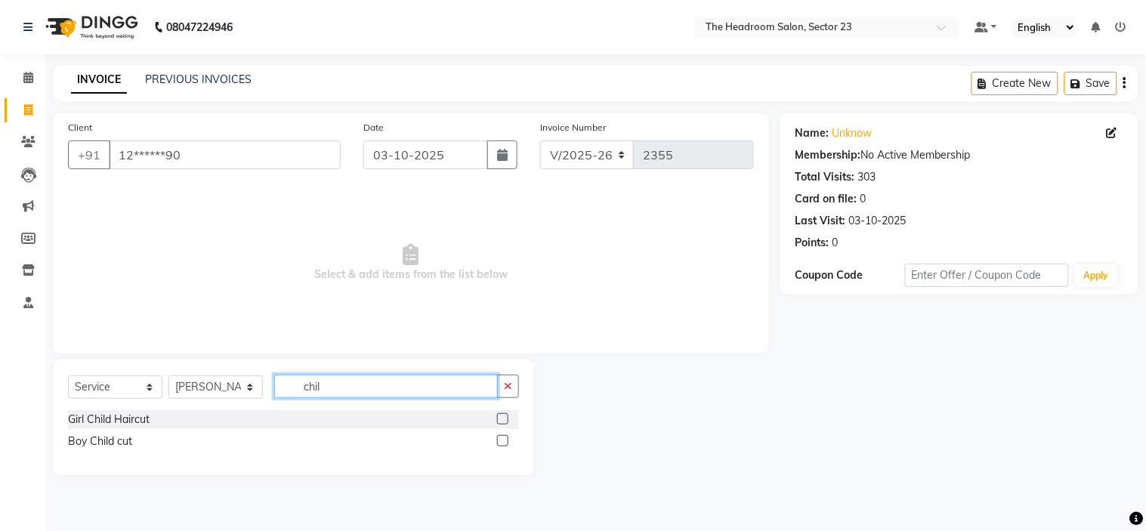
type input "chil"
click at [503, 441] on label at bounding box center [502, 440] width 11 height 11
click at [503, 441] on input "checkbox" at bounding box center [502, 442] width 10 height 10
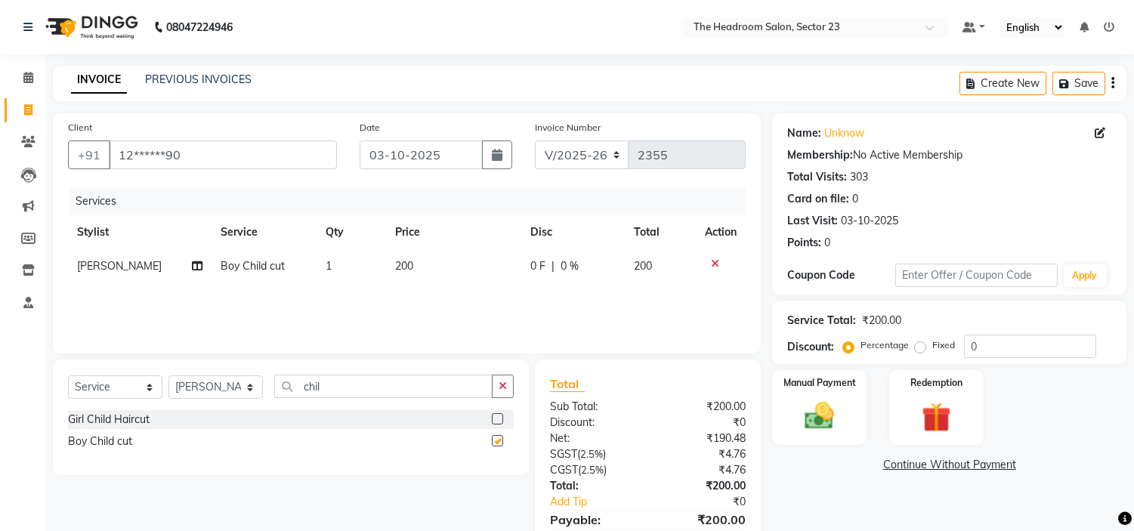
checkbox input "false"
click at [244, 394] on select "Select Stylist [PERSON_NAME] [PERSON_NAME] [PERSON_NAME] Manager [PERSON_NAME] …" at bounding box center [216, 387] width 94 height 23
select select "64907"
click at [169, 376] on select "Select Stylist [PERSON_NAME] [PERSON_NAME] [PERSON_NAME] Manager [PERSON_NAME] …" at bounding box center [216, 387] width 94 height 23
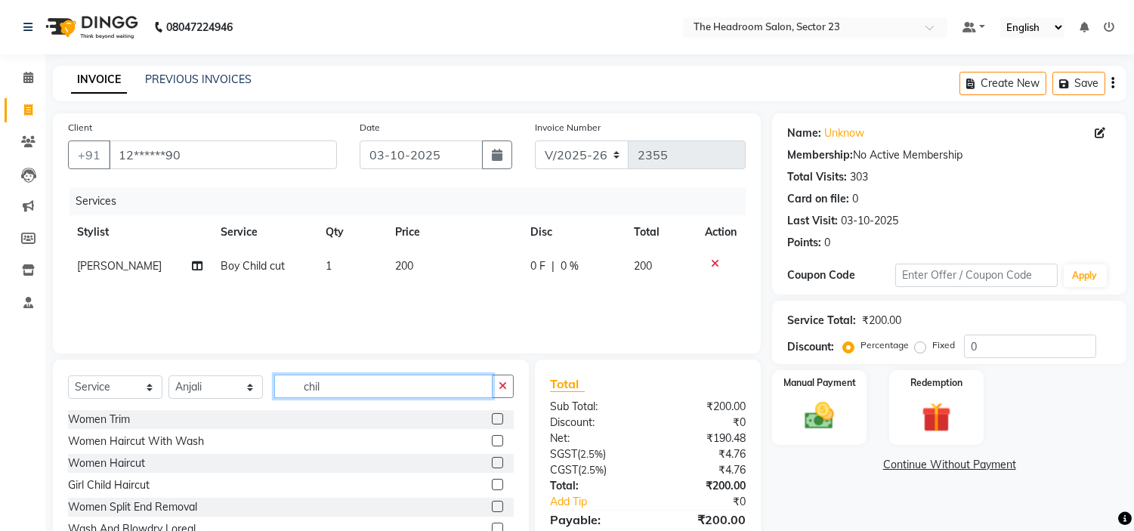
click at [382, 385] on input "chil" at bounding box center [383, 386] width 218 height 23
type input "c"
type input "eye"
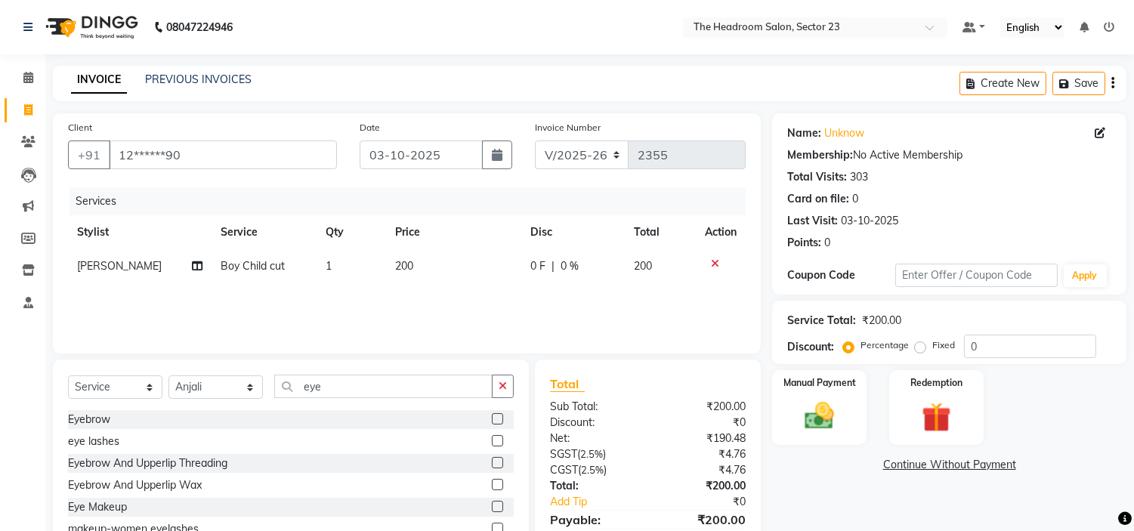
click at [492, 459] on label at bounding box center [497, 462] width 11 height 11
click at [492, 459] on input "checkbox" at bounding box center [497, 464] width 10 height 10
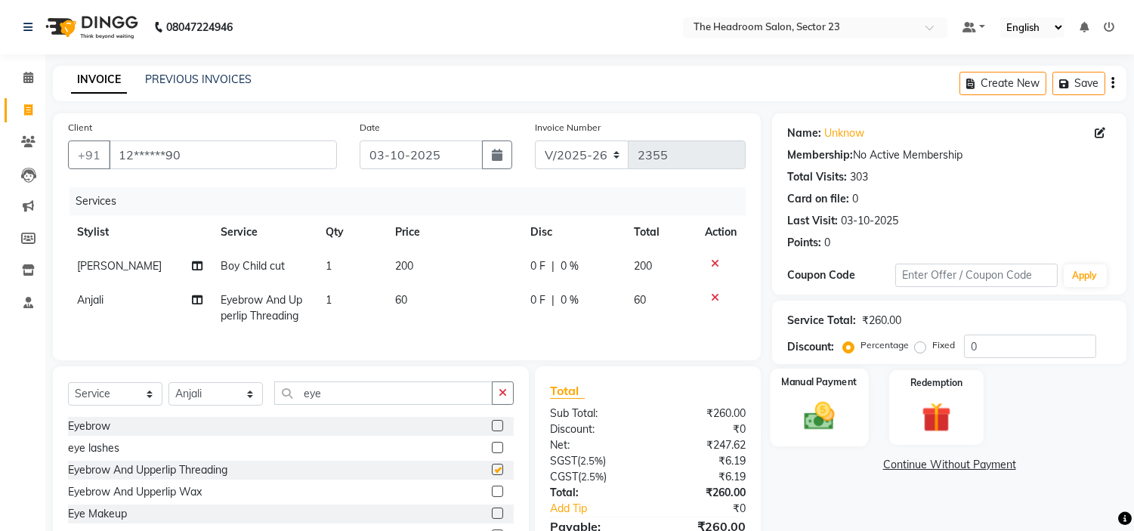
checkbox input "false"
click at [813, 405] on img at bounding box center [820, 417] width 50 height 36
click at [895, 466] on span "UPI" at bounding box center [893, 465] width 23 height 17
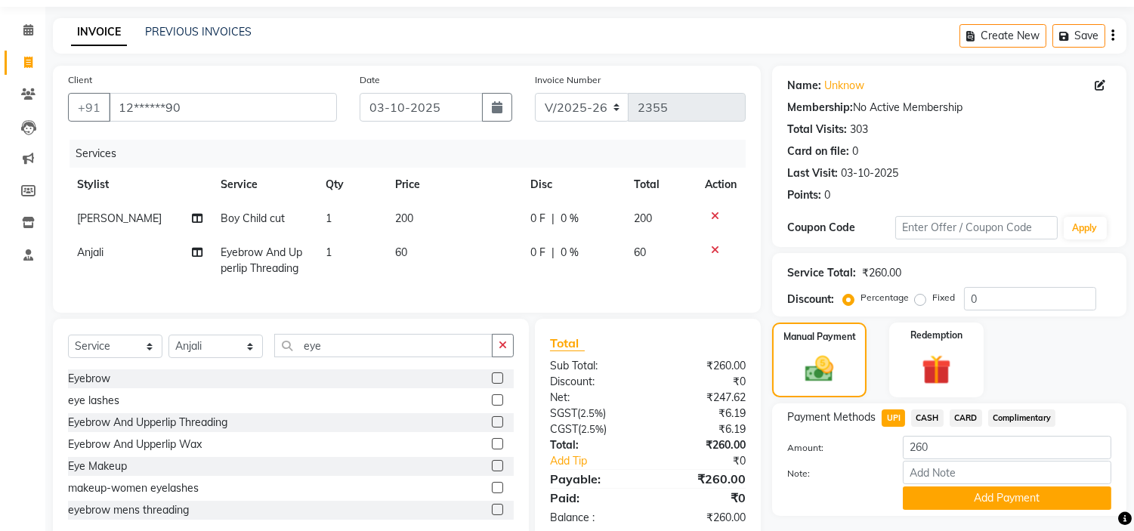
scroll to position [93, 0]
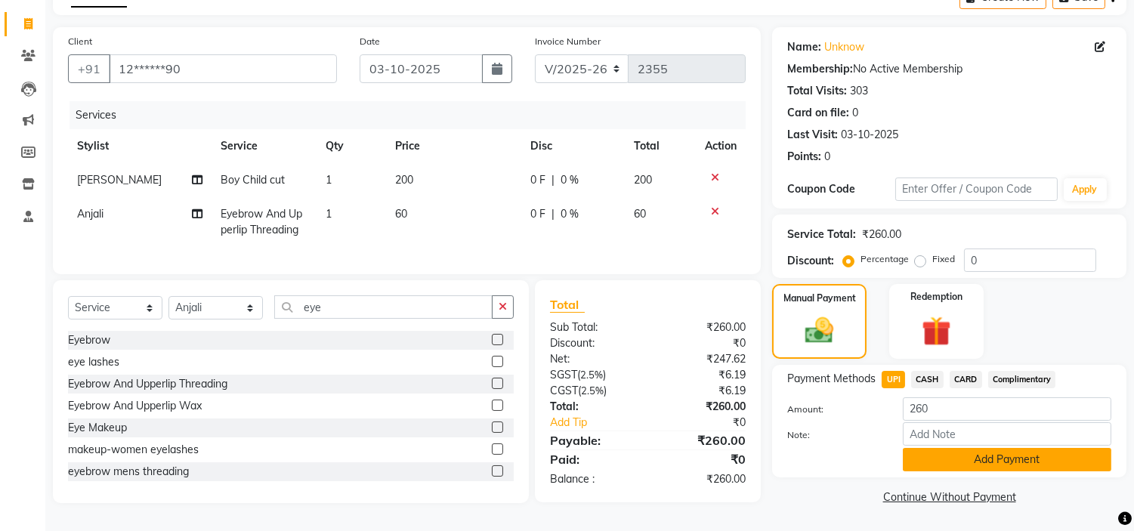
click at [990, 451] on button "Add Payment" at bounding box center [1007, 459] width 209 height 23
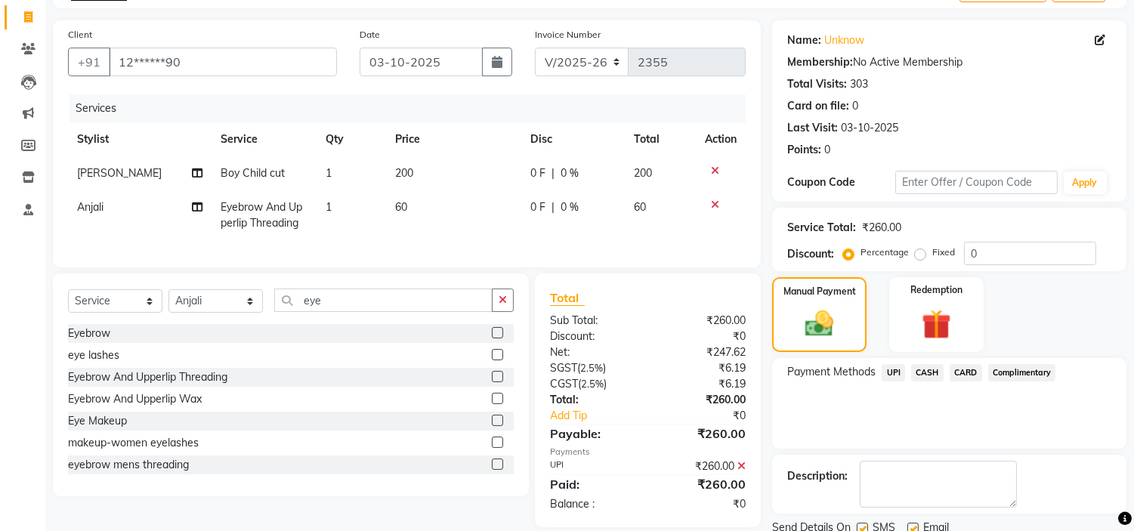
scroll to position [148, 0]
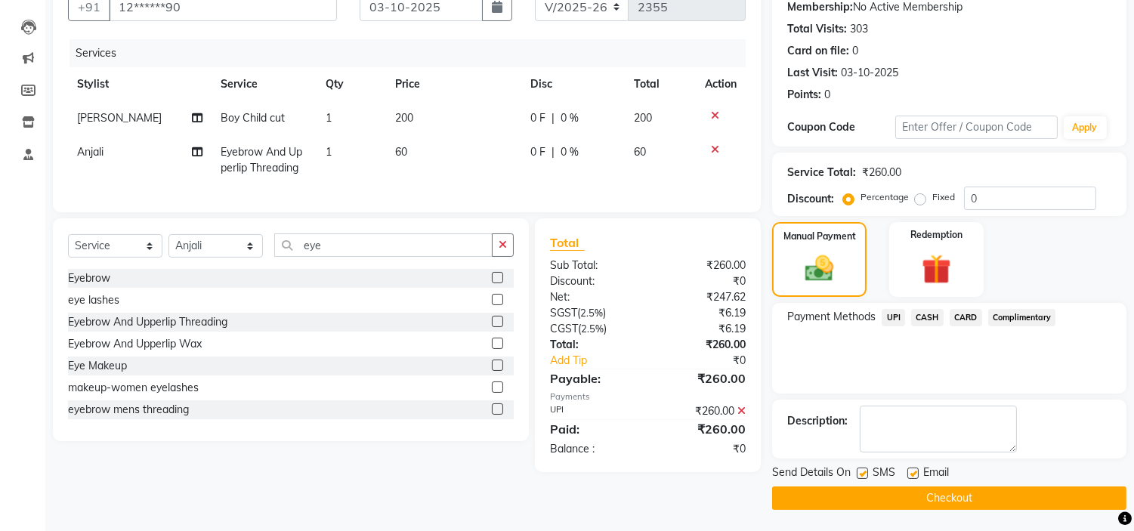
click at [969, 499] on button "Checkout" at bounding box center [949, 498] width 354 height 23
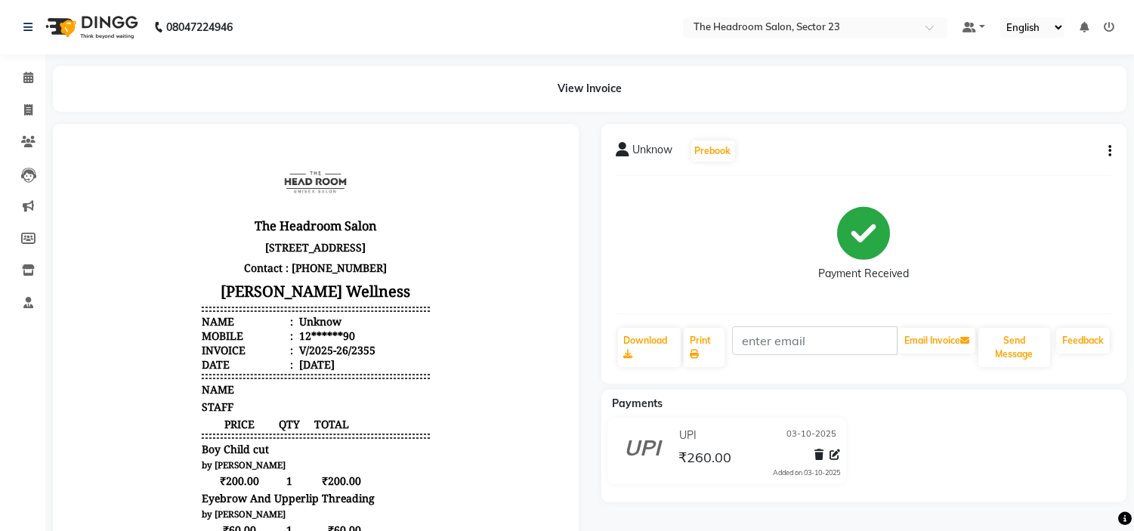
scroll to position [199, 0]
